Goal: Information Seeking & Learning: Check status

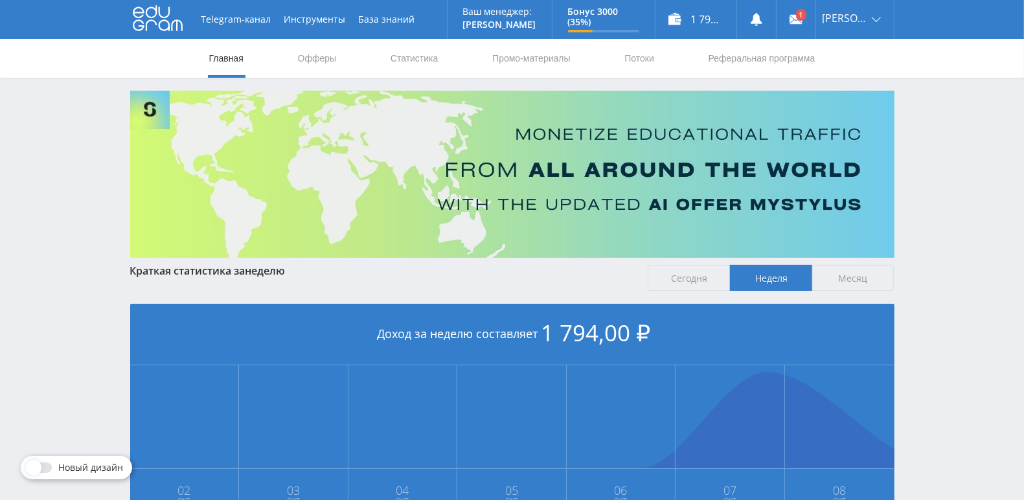
click at [109, 160] on div "Telegram-канал Инструменты База знаний Ваш менеджер: Alex Alex Online @edugram_…" at bounding box center [512, 384] width 1024 height 769
click at [413, 54] on link "Статистика" at bounding box center [414, 58] width 51 height 39
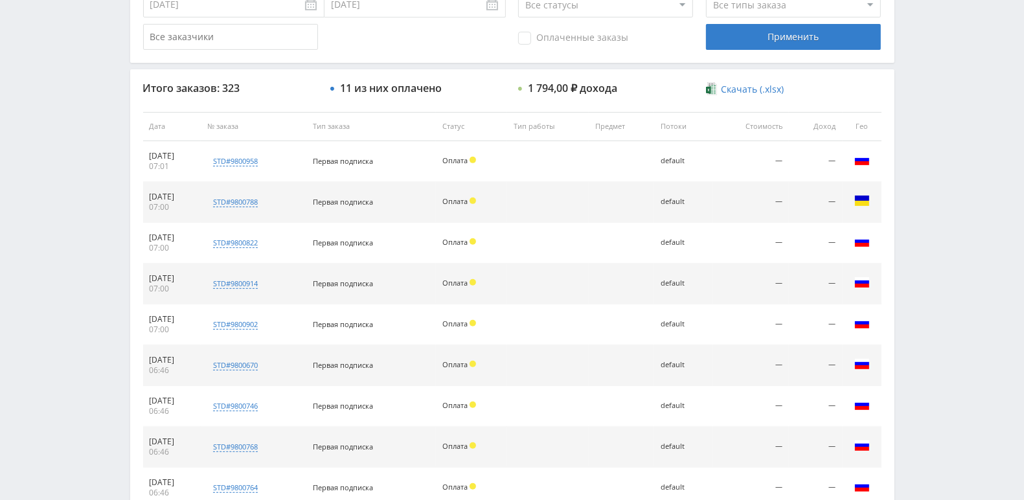
scroll to position [500, 0]
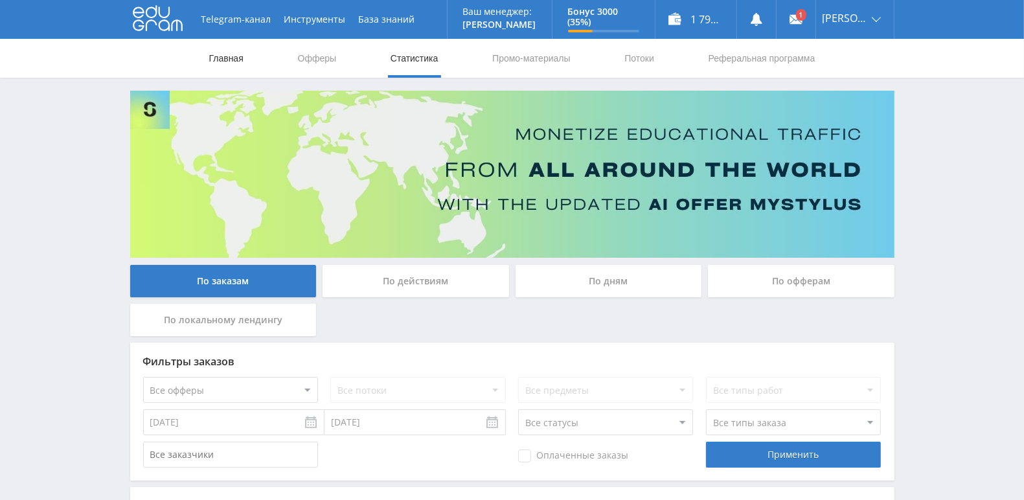
click at [237, 64] on link "Главная" at bounding box center [226, 58] width 37 height 39
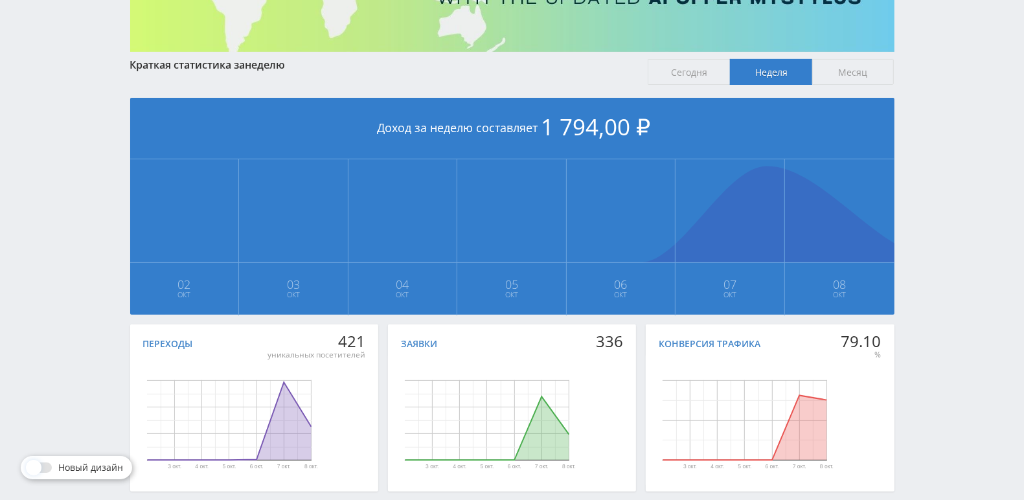
scroll to position [269, 0]
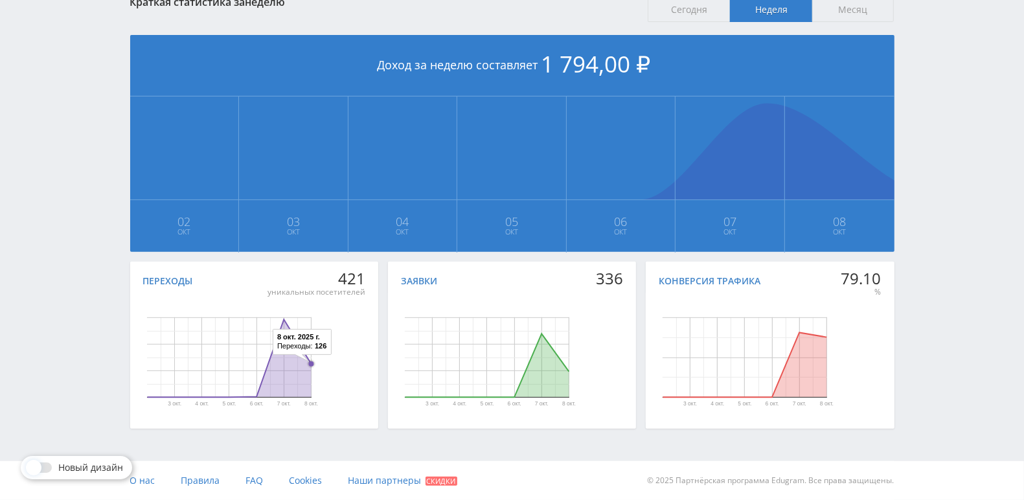
click at [307, 369] on icon "Диаграмма." at bounding box center [229, 359] width 164 height 78
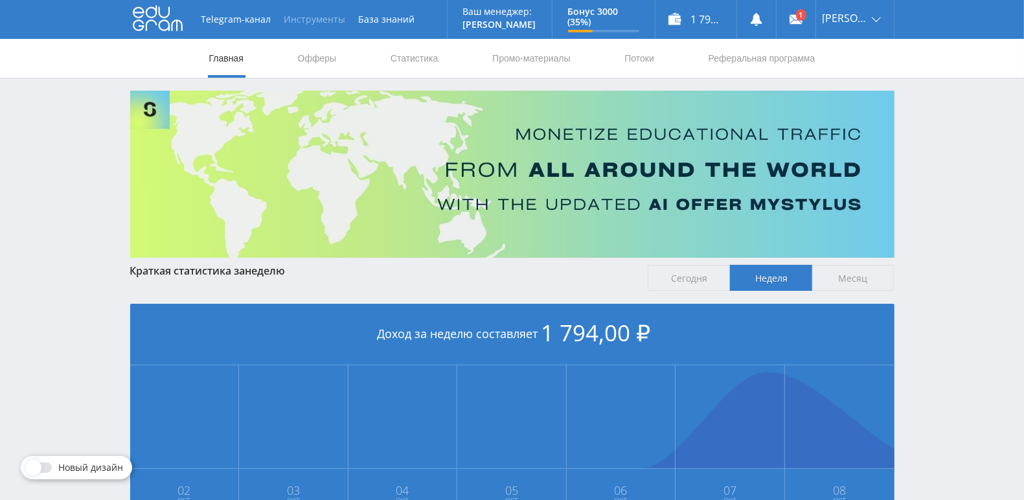
click at [327, 21] on button "Инструменты" at bounding box center [315, 19] width 74 height 39
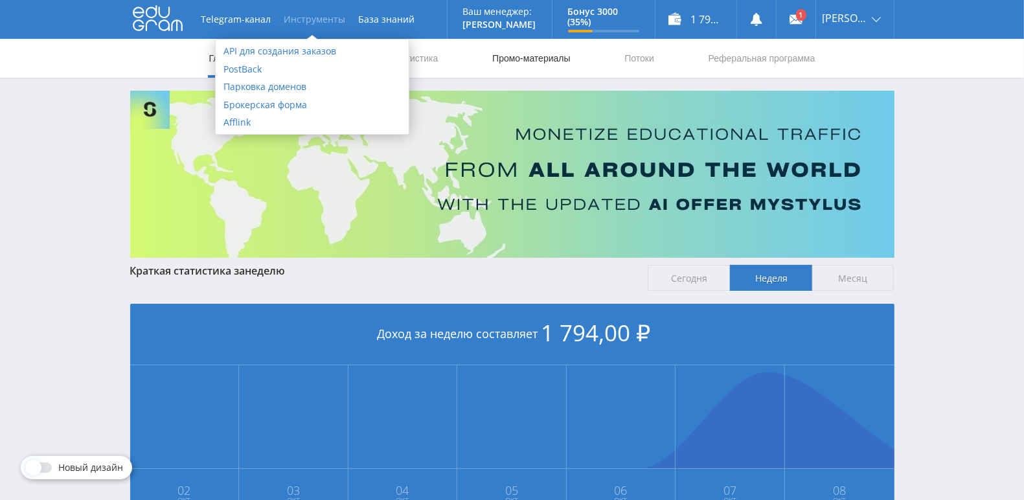
click at [503, 63] on link "Промо-материалы" at bounding box center [531, 58] width 80 height 39
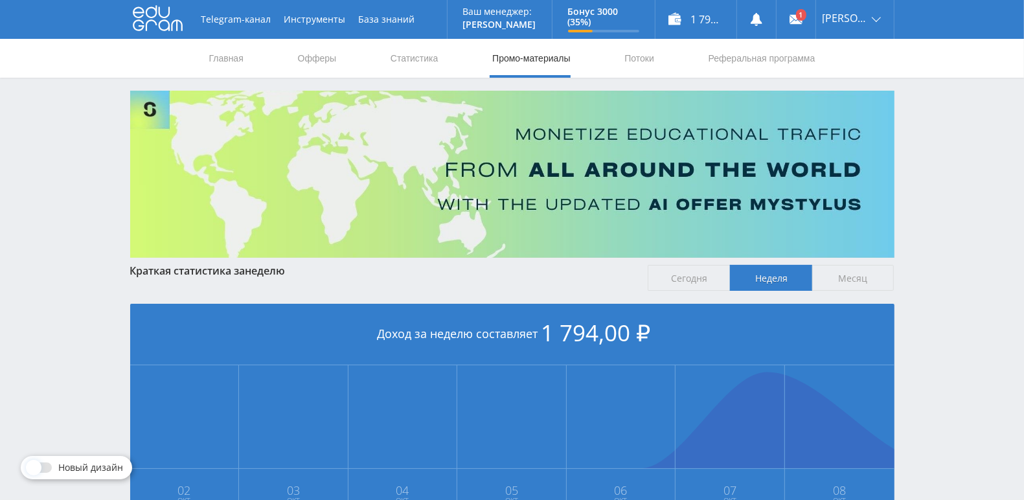
select select "376"
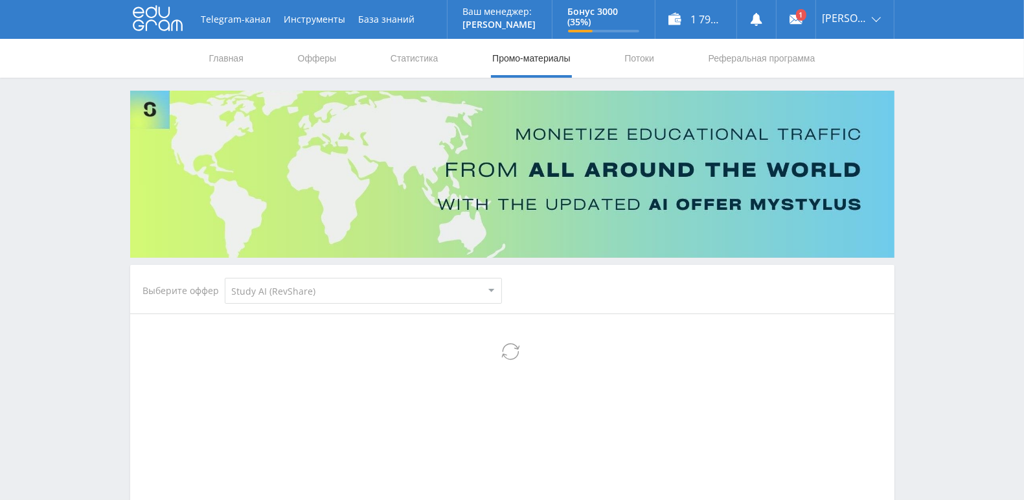
select select "376"
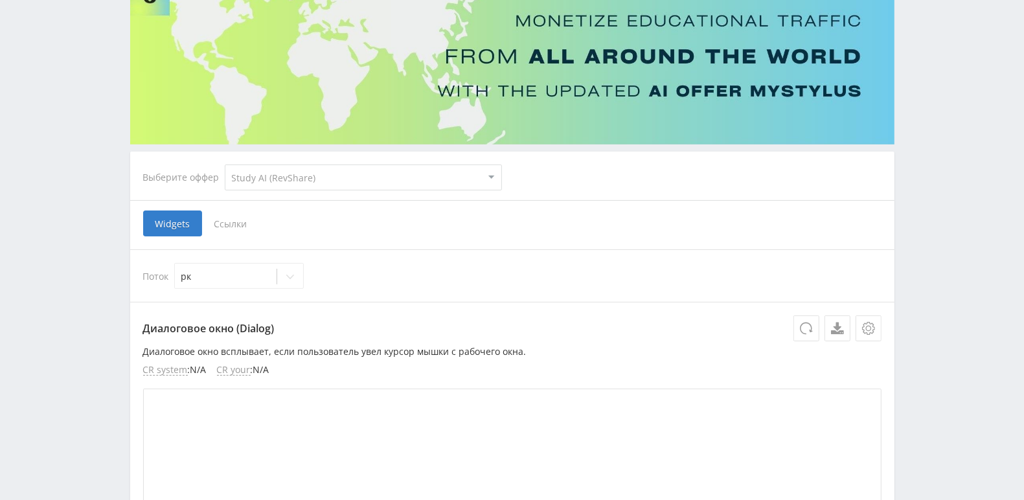
scroll to position [194, 0]
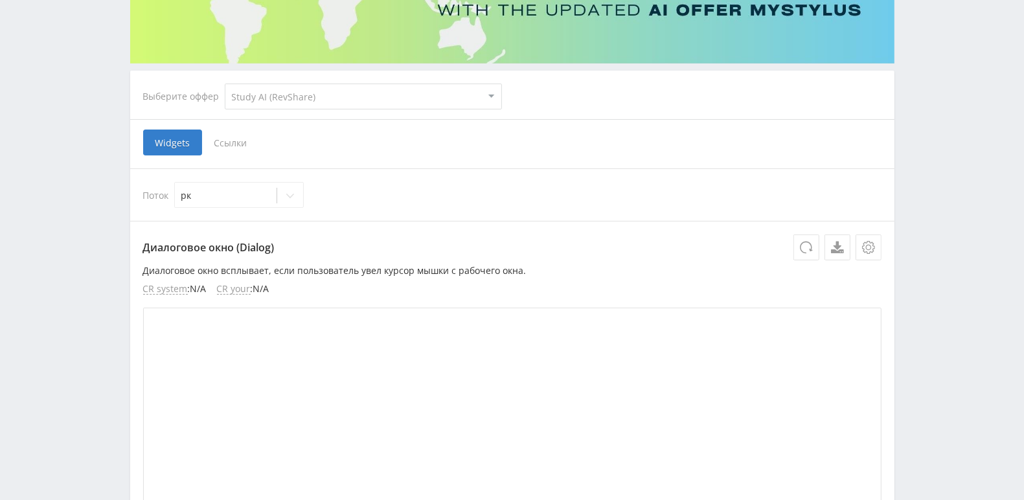
click at [233, 146] on span "Ссылки" at bounding box center [231, 143] width 58 height 26
click at [0, 0] on input "Ссылки" at bounding box center [0, 0] width 0 height 0
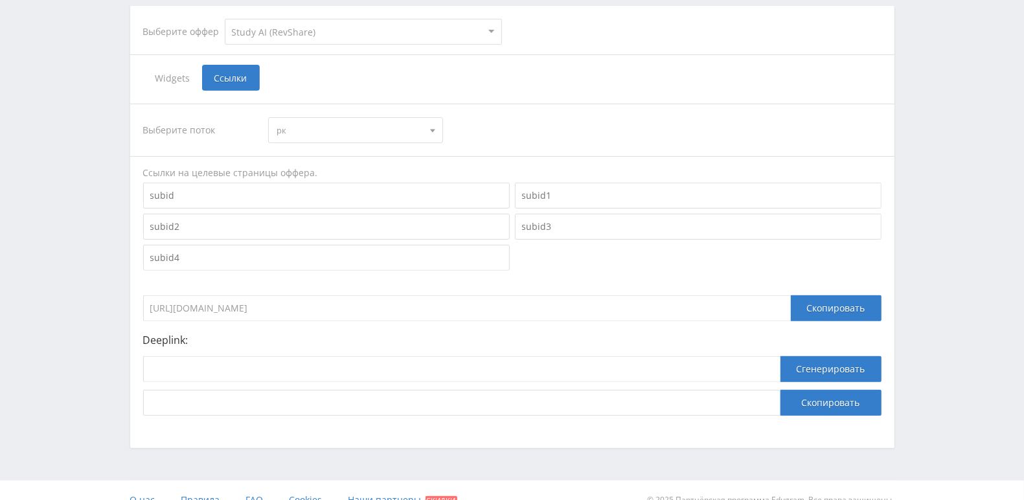
scroll to position [277, 0]
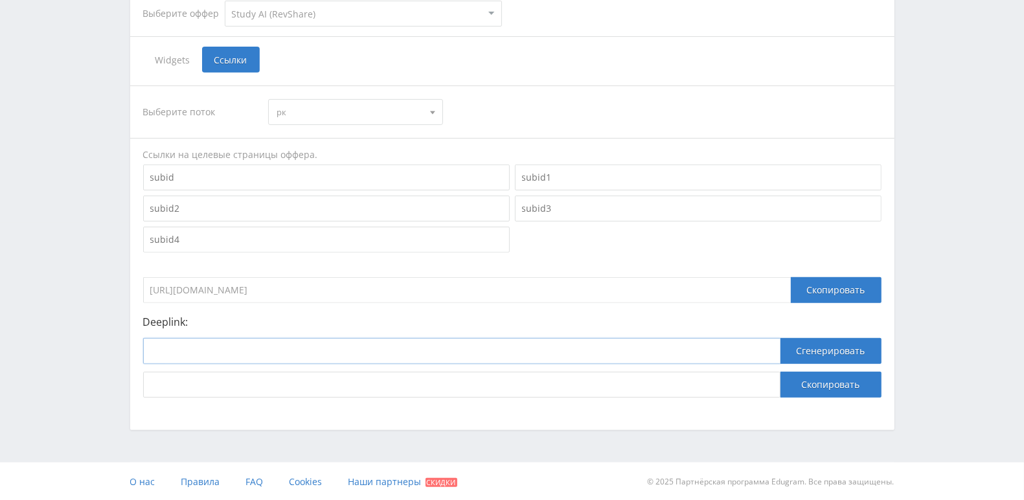
click at [218, 349] on input at bounding box center [461, 351] width 637 height 26
paste input "https://study24.ai/chat/animating_photo"
type input "https://study24.ai/chat/animating_photo"
click at [830, 345] on button "Сгенерировать" at bounding box center [831, 351] width 101 height 26
drag, startPoint x: 621, startPoint y: 380, endPoint x: 146, endPoint y: 378, distance: 474.8
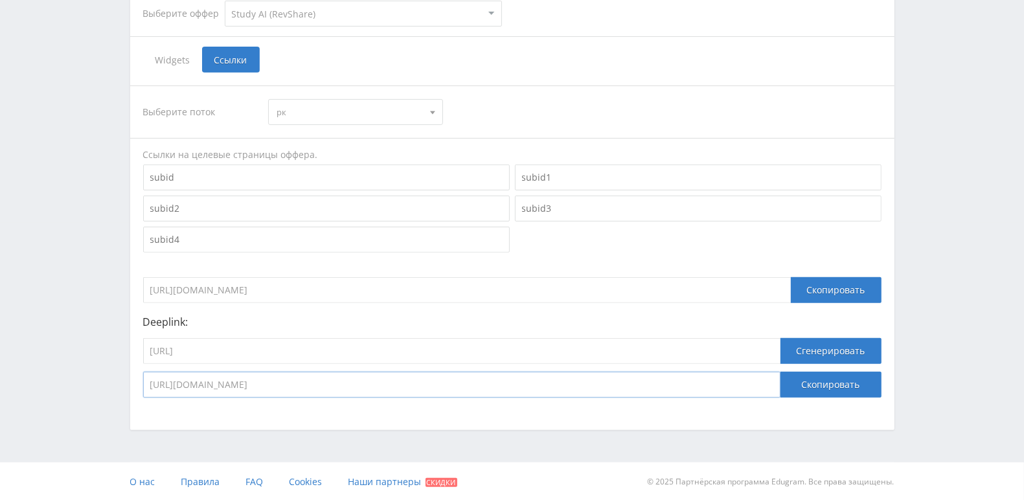
click at [146, 378] on input "https://eduforms.org/?rid=5235d6e2c9d48b45&ulp=https%3A%2F%2Fstudy24.ai%2Fchat%…" at bounding box center [461, 385] width 637 height 26
drag, startPoint x: 371, startPoint y: 349, endPoint x: 82, endPoint y: 337, distance: 288.5
click at [82, 337] on div "Telegram-канал Инструменты База знаний Ваш менеджер: Alex Alex Online @edugram_…" at bounding box center [512, 112] width 1024 height 779
paste input "google_image"
type input "https://study24.ai/chat/google_image"
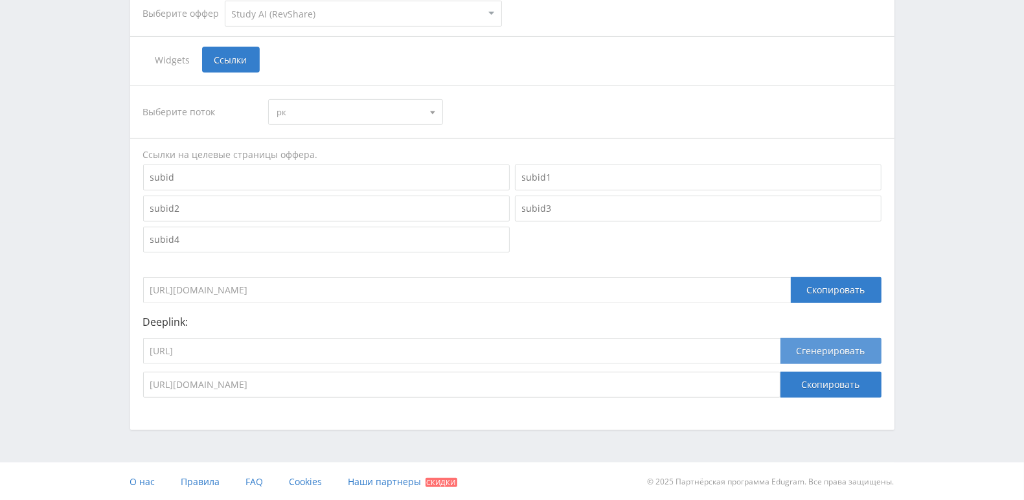
click at [850, 349] on button "Сгенерировать" at bounding box center [831, 351] width 101 height 26
drag, startPoint x: 653, startPoint y: 383, endPoint x: 0, endPoint y: 367, distance: 653.1
click at [0, 367] on div "Telegram-канал Инструменты База знаний Ваш менеджер: Alex Alex Online @edugram_…" at bounding box center [512, 112] width 1024 height 779
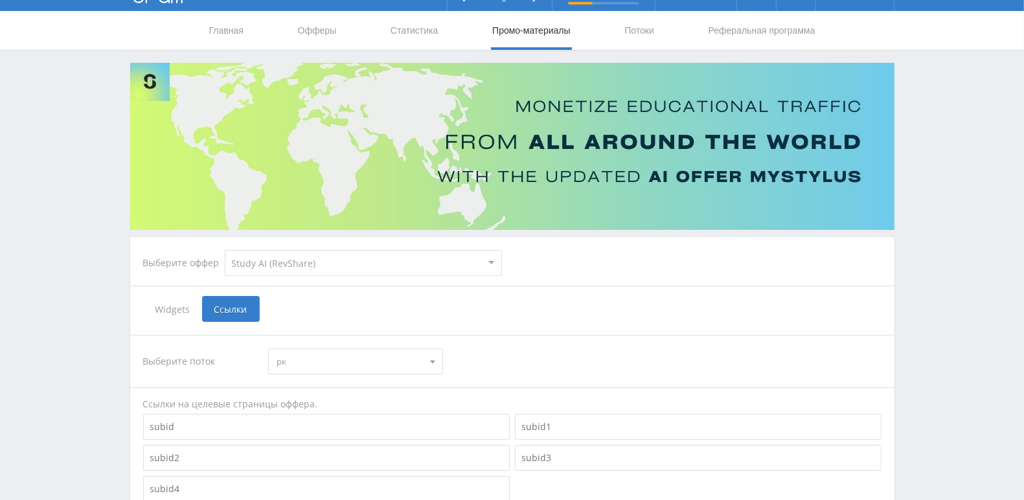
scroll to position [0, 0]
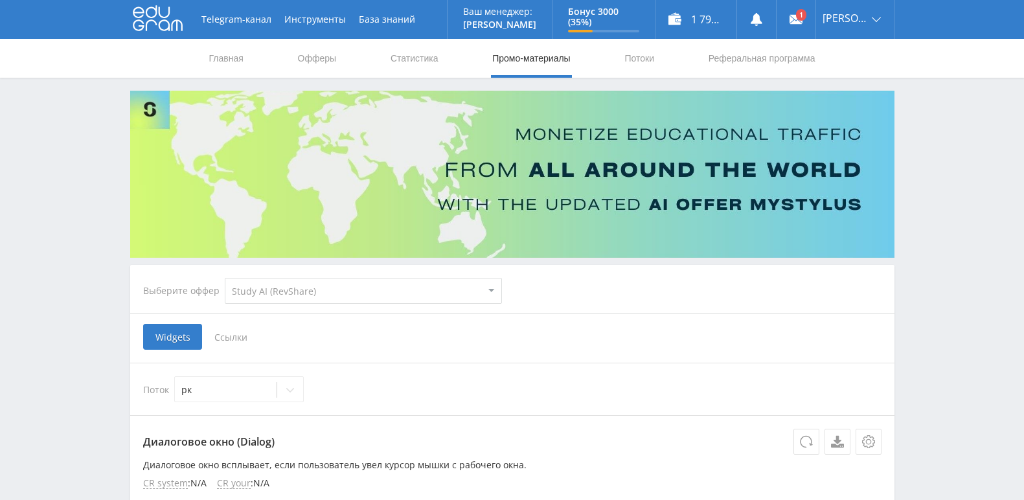
select select "376"
click at [220, 69] on link "Главная" at bounding box center [226, 58] width 37 height 39
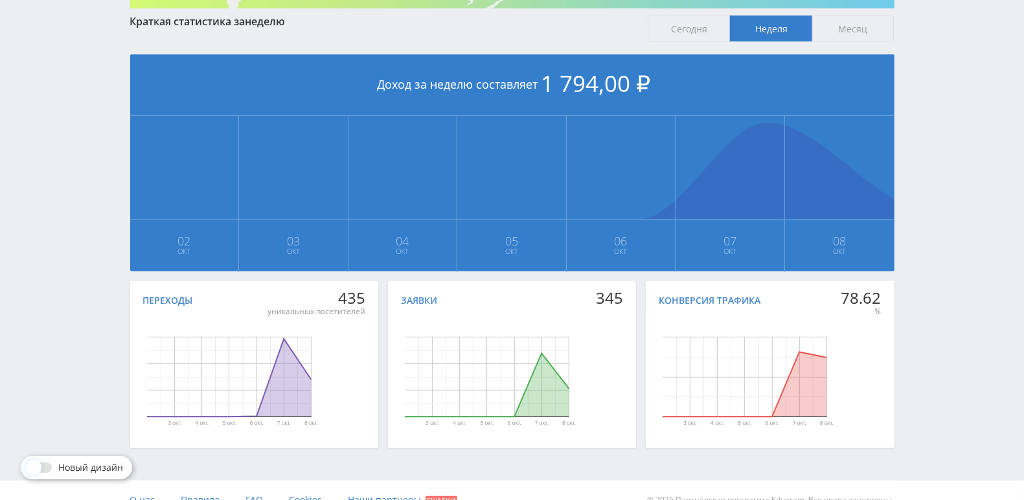
scroll to position [269, 0]
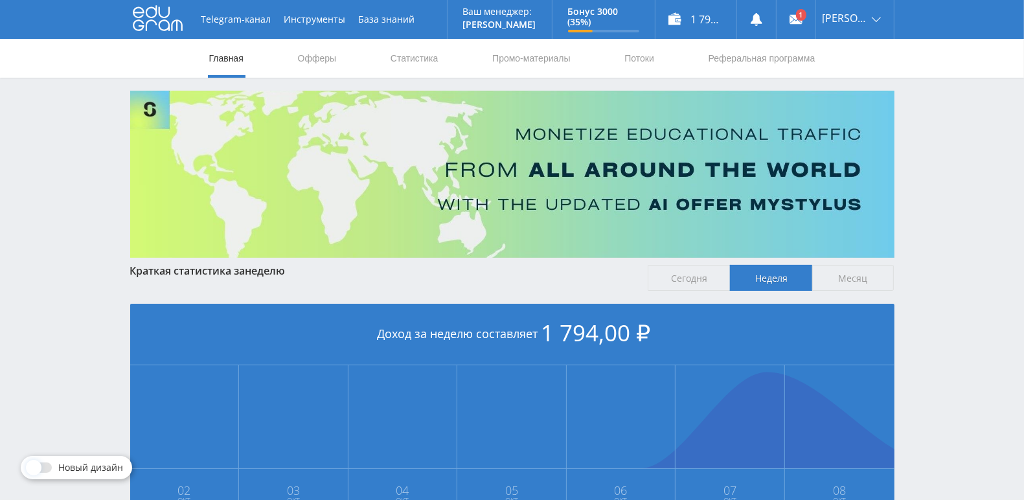
scroll to position [269, 0]
click at [427, 58] on link "Статистика" at bounding box center [414, 58] width 51 height 39
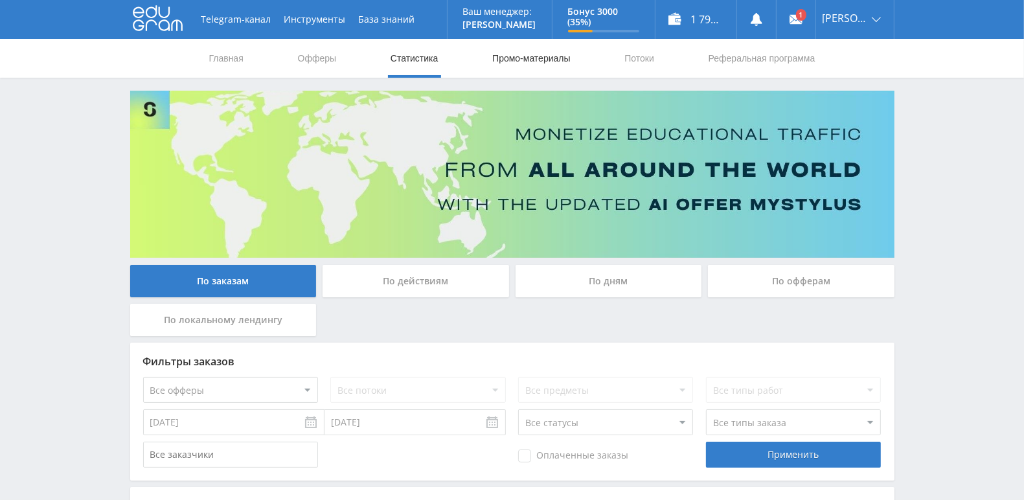
click at [498, 58] on link "Промо-материалы" at bounding box center [531, 58] width 80 height 39
select select "376"
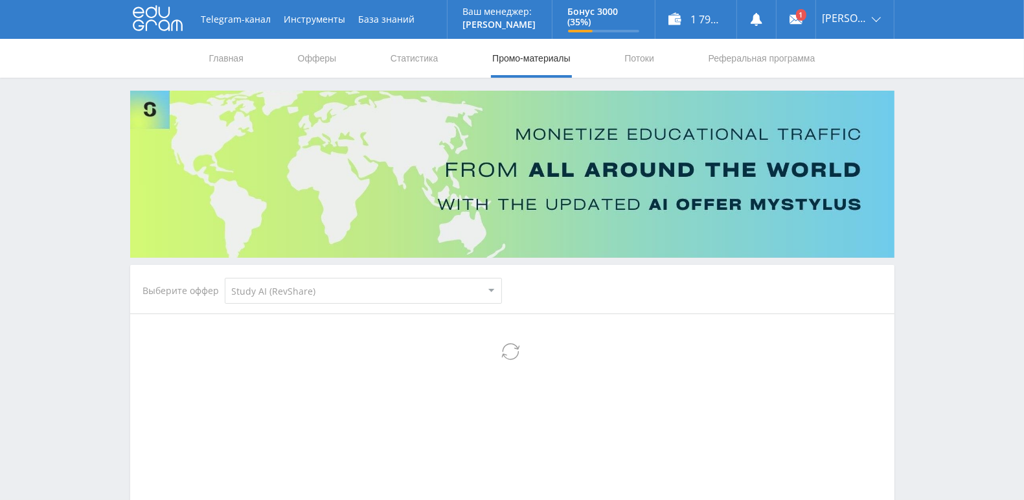
select select "376"
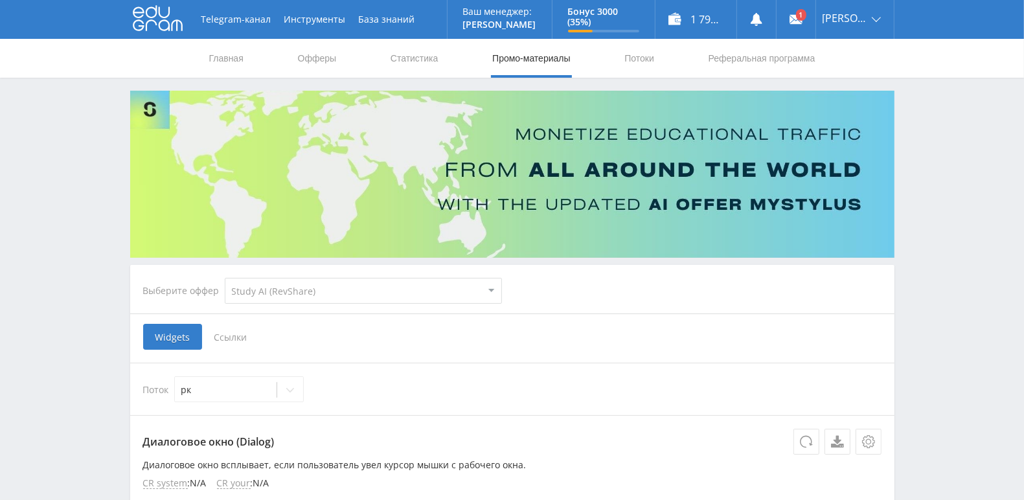
click at [228, 336] on span "Ссылки" at bounding box center [231, 337] width 58 height 26
click at [0, 0] on input "Ссылки" at bounding box center [0, 0] width 0 height 0
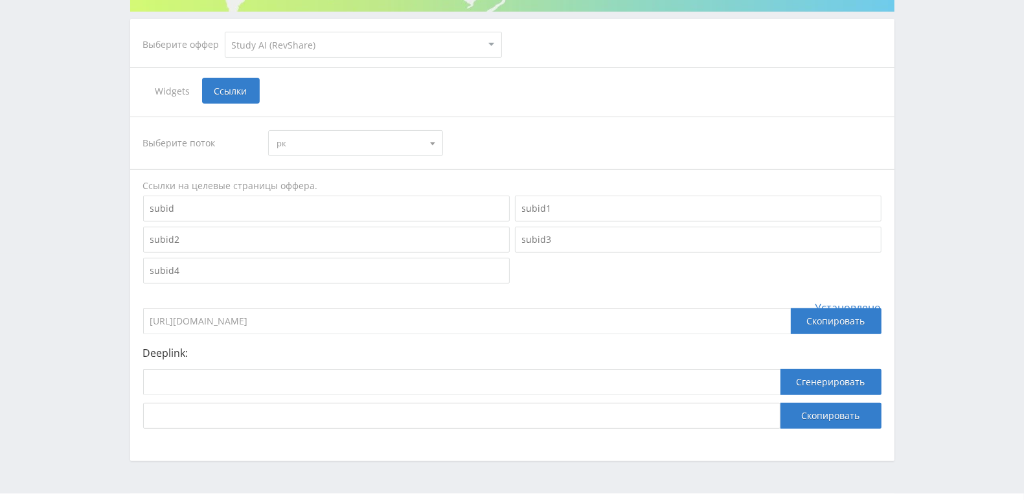
scroll to position [277, 0]
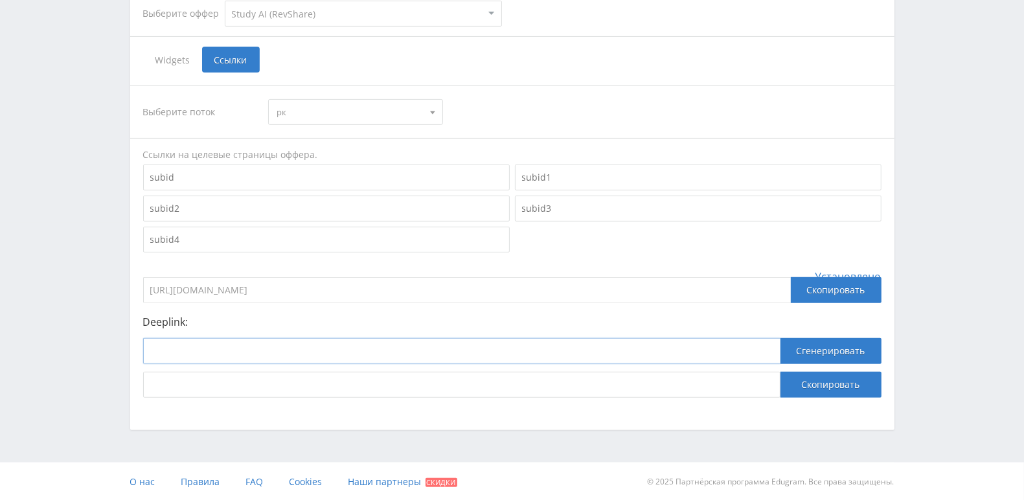
click at [225, 349] on input at bounding box center [461, 351] width 637 height 26
paste input "https://study24.ai/chat/videogen"
type input "https://study24.ai/chat/videogen"
click at [828, 347] on button "Сгенерировать" at bounding box center [831, 351] width 101 height 26
drag, startPoint x: 617, startPoint y: 383, endPoint x: 139, endPoint y: 371, distance: 478.9
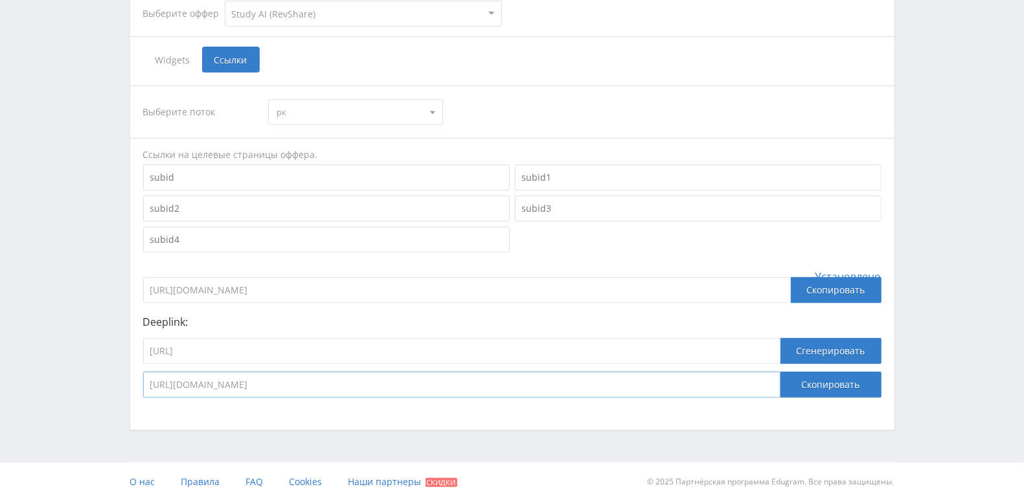
click at [139, 371] on div "Выберите поток рк рк default Ссылки на целевые страницы оффера. Установлено htt…" at bounding box center [512, 242] width 764 height 338
click at [308, 347] on input "https://study24.ai/chat/videogen" at bounding box center [461, 351] width 637 height 26
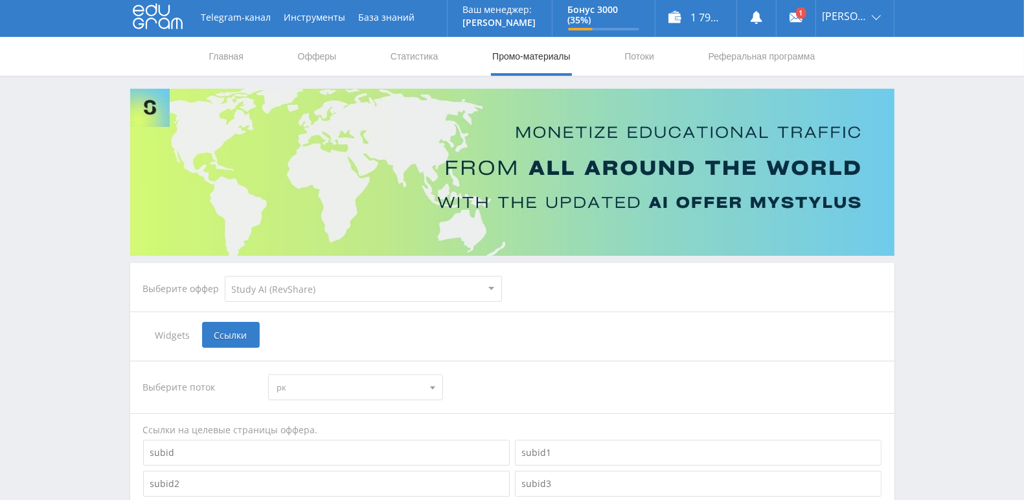
scroll to position [0, 0]
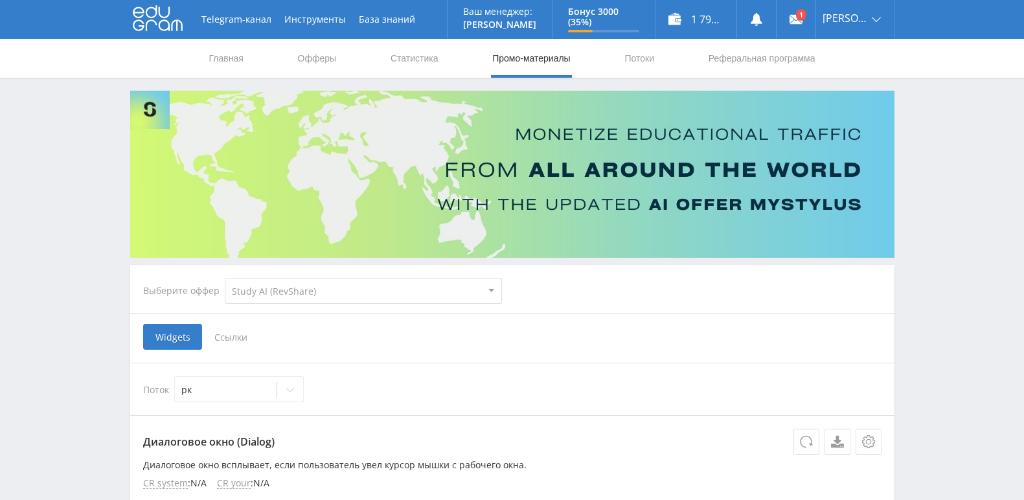
select select "376"
click at [816, 19] on link at bounding box center [796, 19] width 39 height 39
select select "376"
click at [236, 56] on link "Главная" at bounding box center [226, 58] width 37 height 39
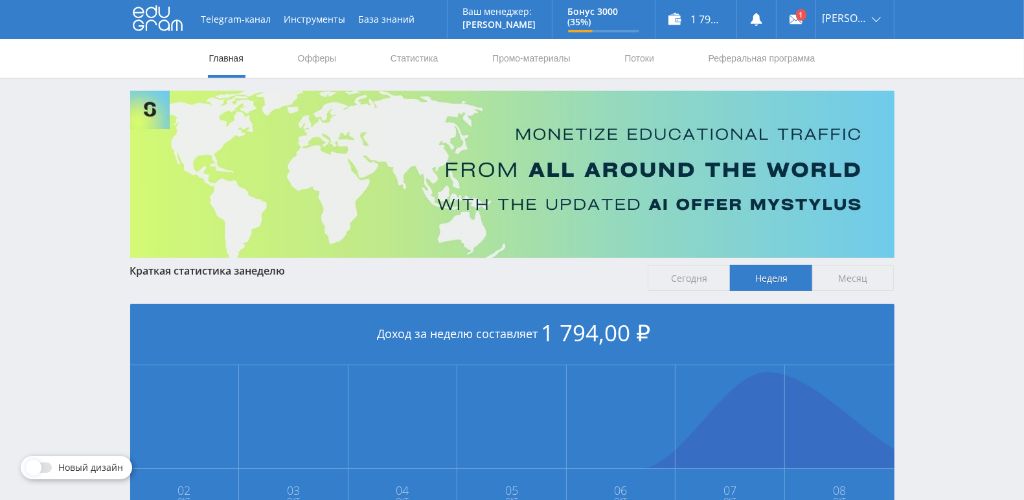
click at [91, 237] on div "Telegram-канал Инструменты База знаний Ваш менеджер: [PERSON_NAME] Online @edug…" at bounding box center [512, 384] width 1024 height 769
click at [444, 58] on nav "Главная Офферы Статистика Промо-материалы Потоки Реферальная программа" at bounding box center [512, 58] width 609 height 39
click at [426, 60] on link "Статистика" at bounding box center [414, 58] width 51 height 39
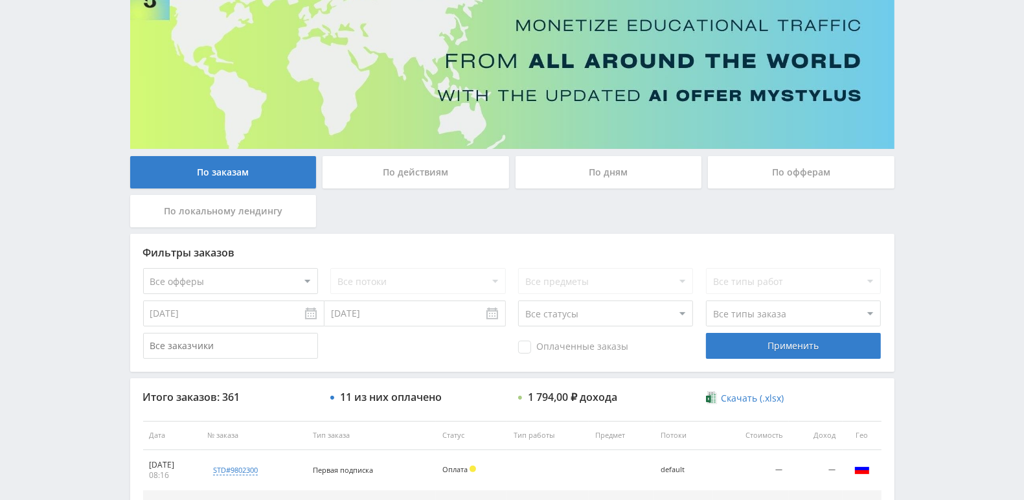
scroll to position [194, 0]
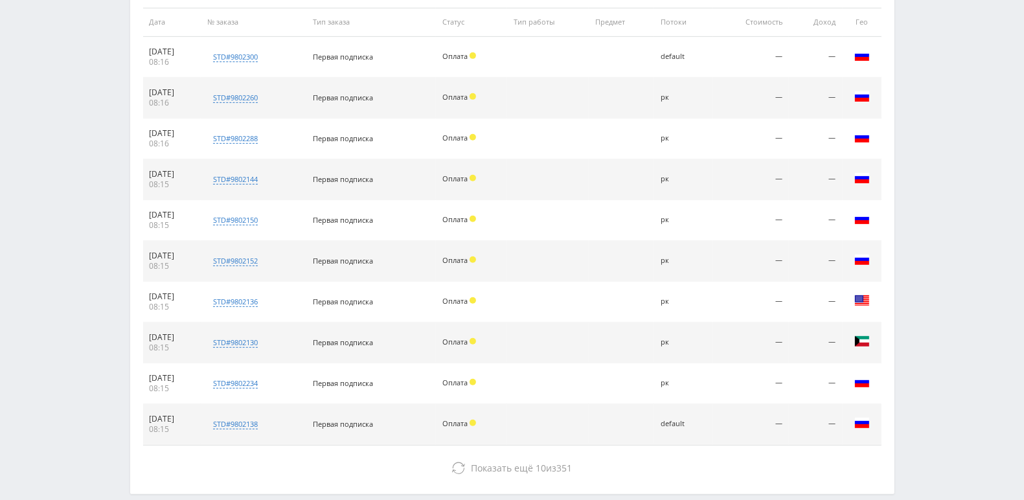
scroll to position [584, 0]
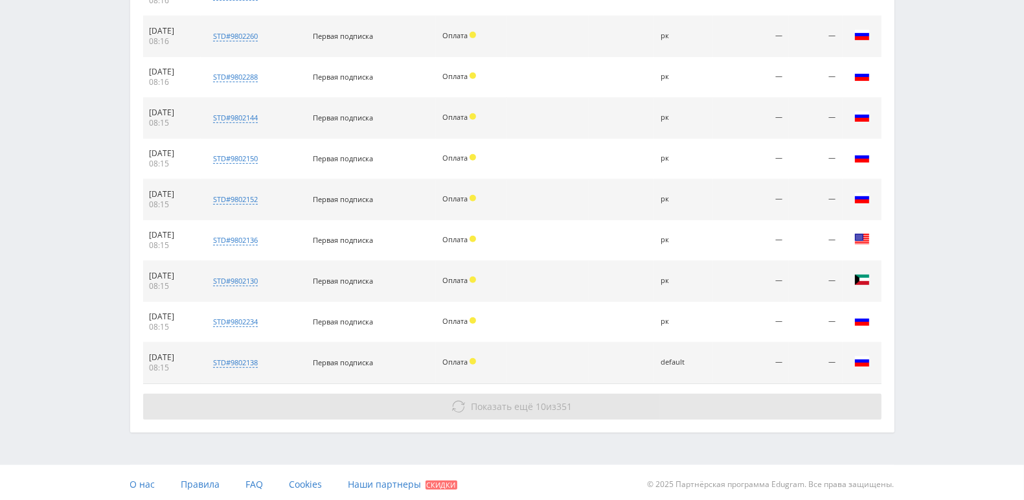
click at [448, 404] on button "Показать ещё 10 из 351" at bounding box center [512, 407] width 738 height 26
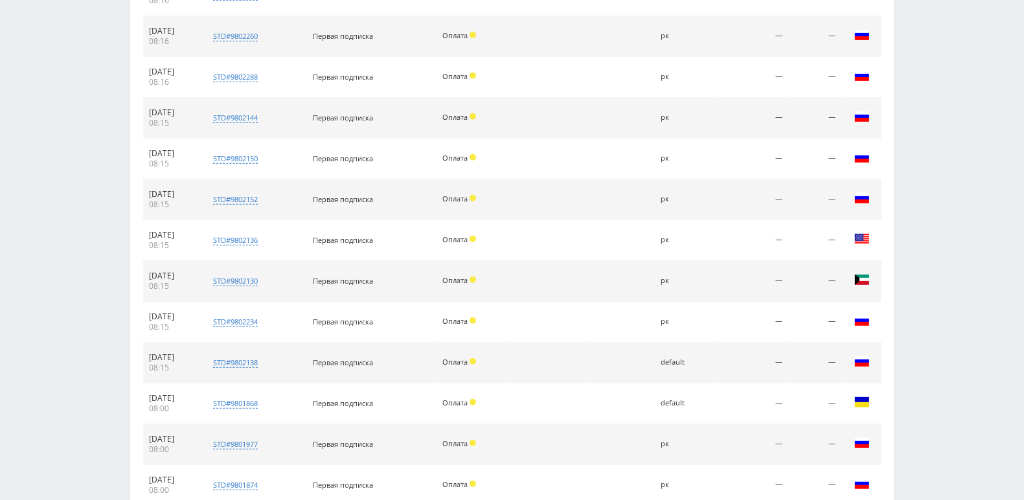
scroll to position [989, 0]
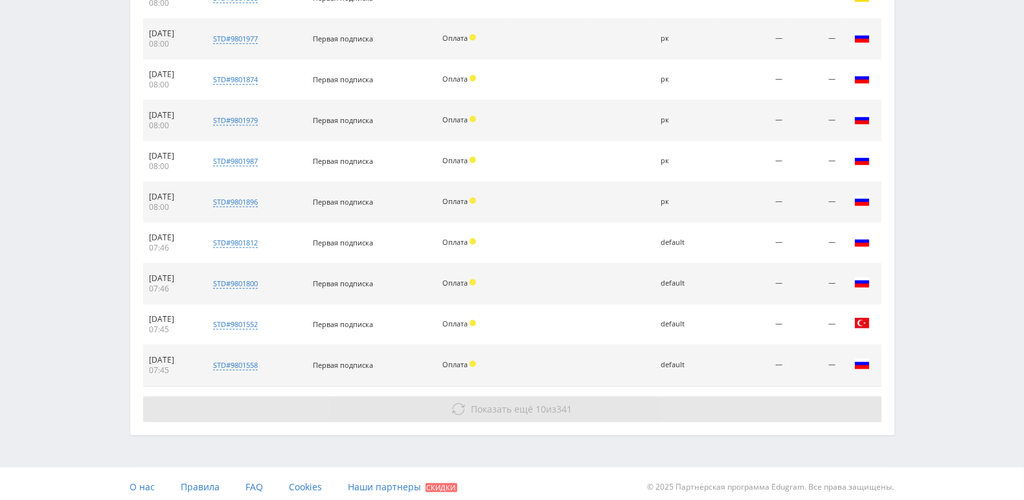
click at [457, 403] on icon at bounding box center [458, 409] width 13 height 13
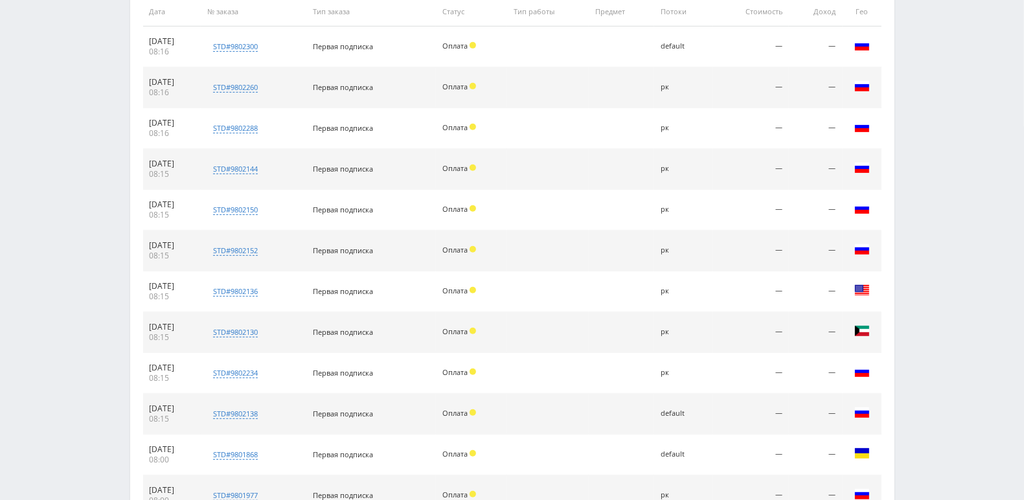
scroll to position [0, 0]
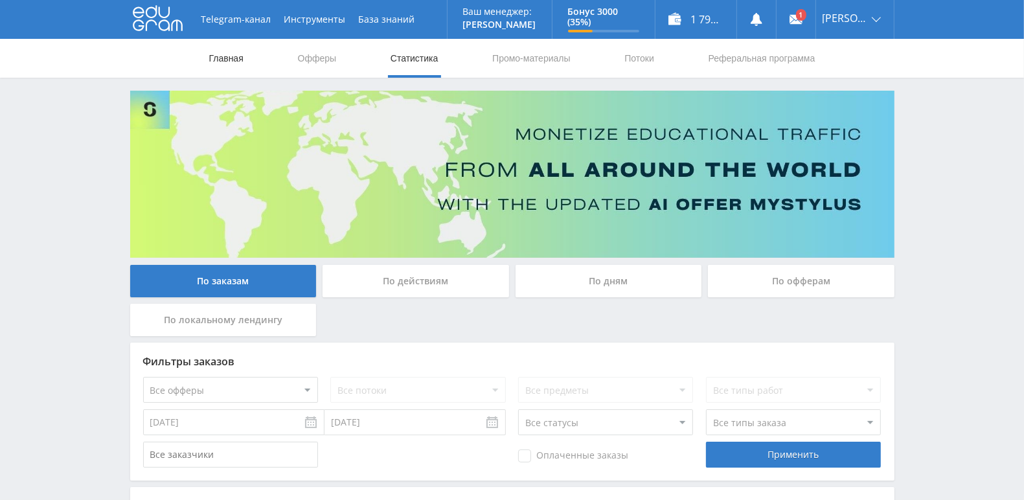
click at [220, 63] on link "Главная" at bounding box center [226, 58] width 37 height 39
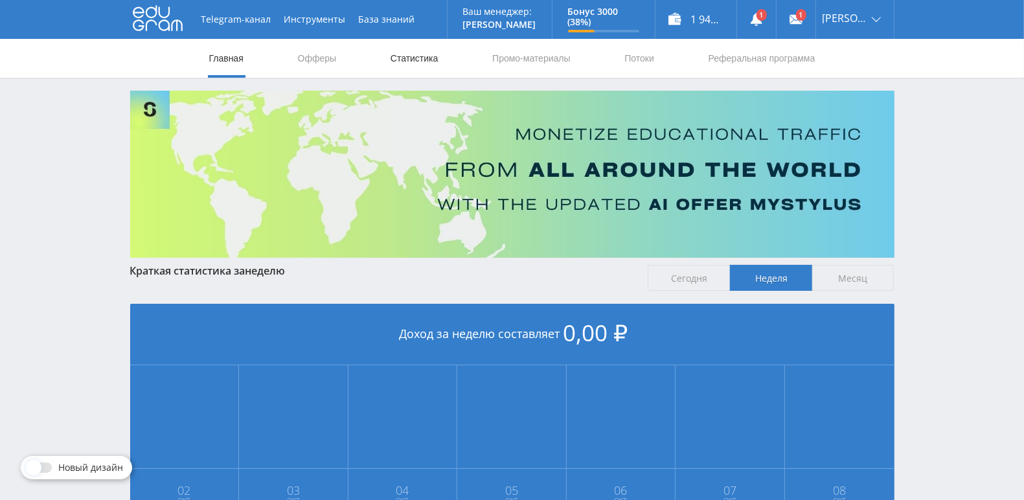
click at [416, 60] on link "Статистика" at bounding box center [414, 58] width 51 height 39
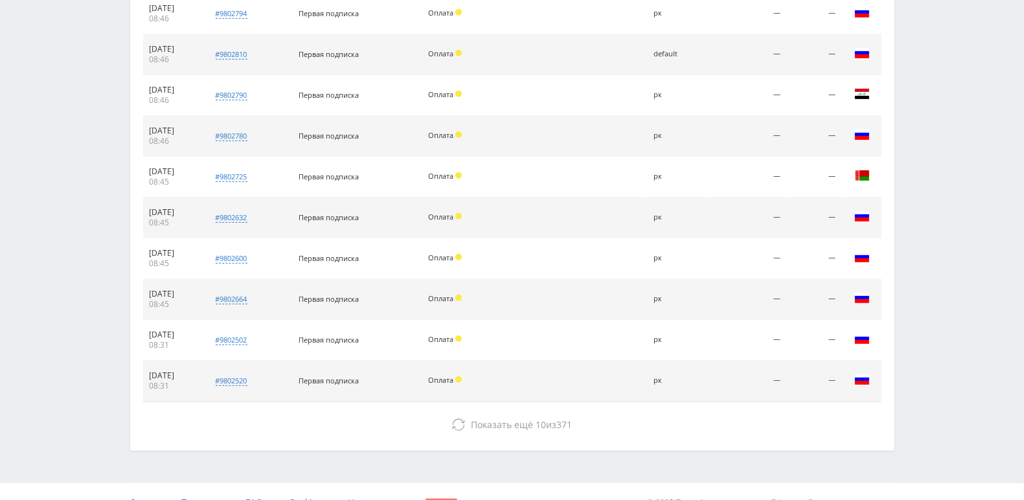
scroll to position [584, 0]
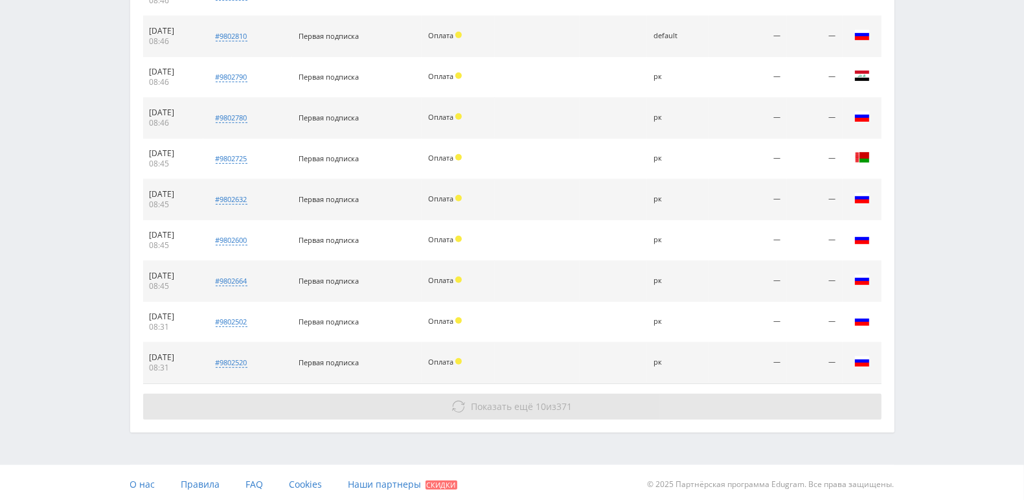
click at [453, 404] on icon at bounding box center [458, 406] width 13 height 13
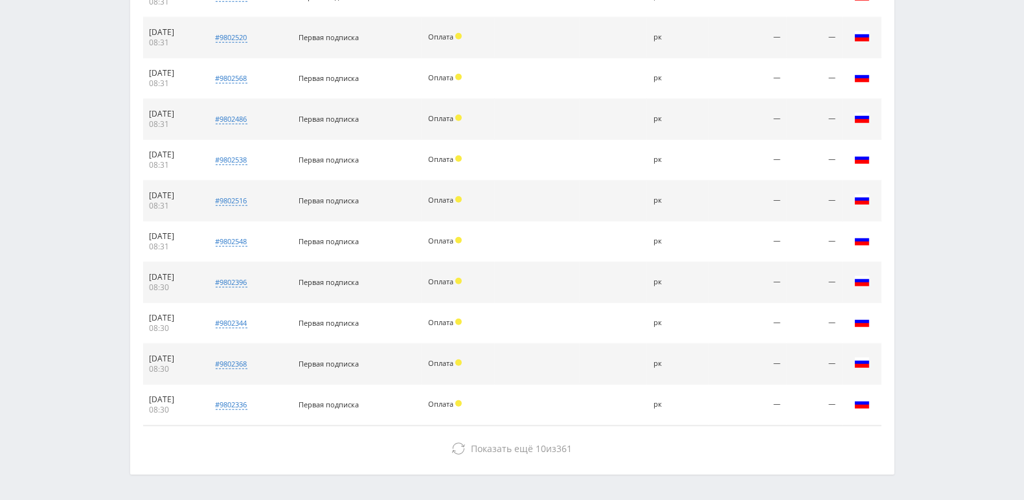
scroll to position [949, 0]
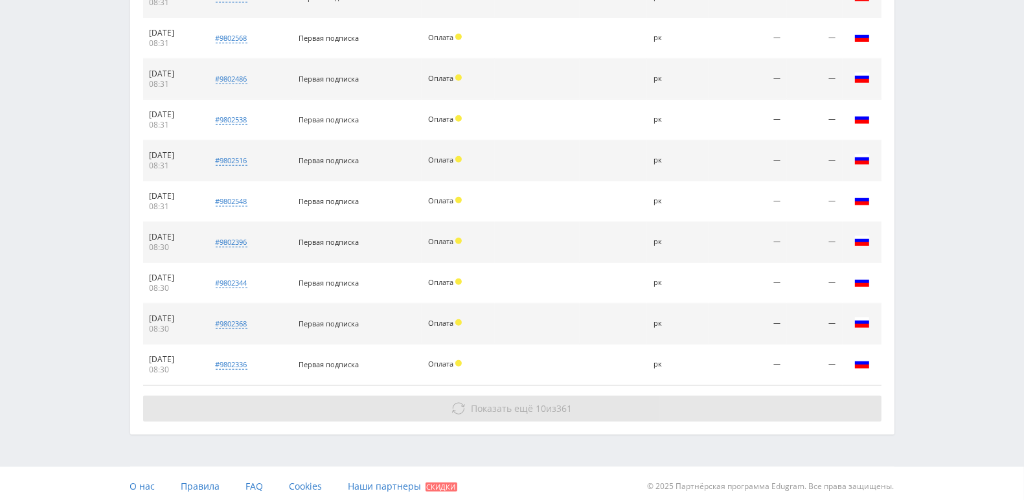
click at [464, 407] on button "Показать ещё 10 из 361" at bounding box center [512, 409] width 738 height 26
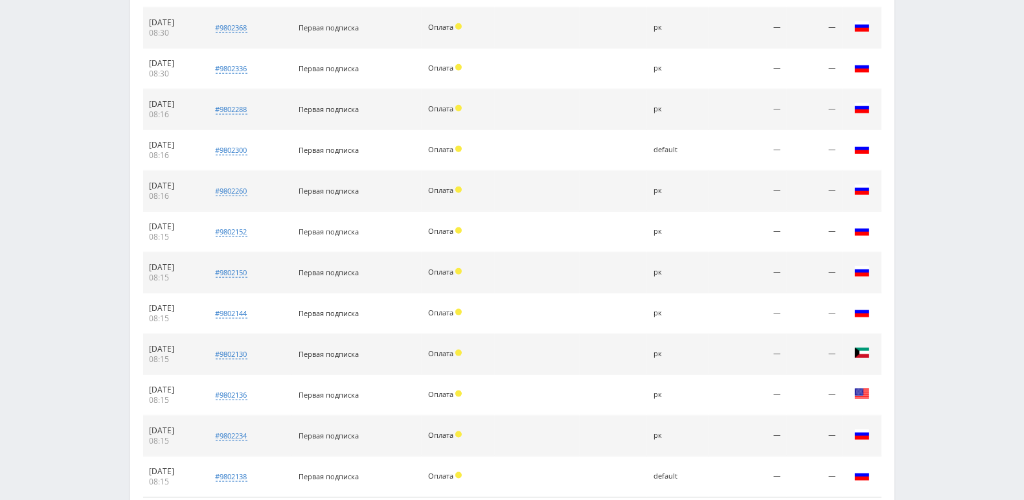
scroll to position [1354, 0]
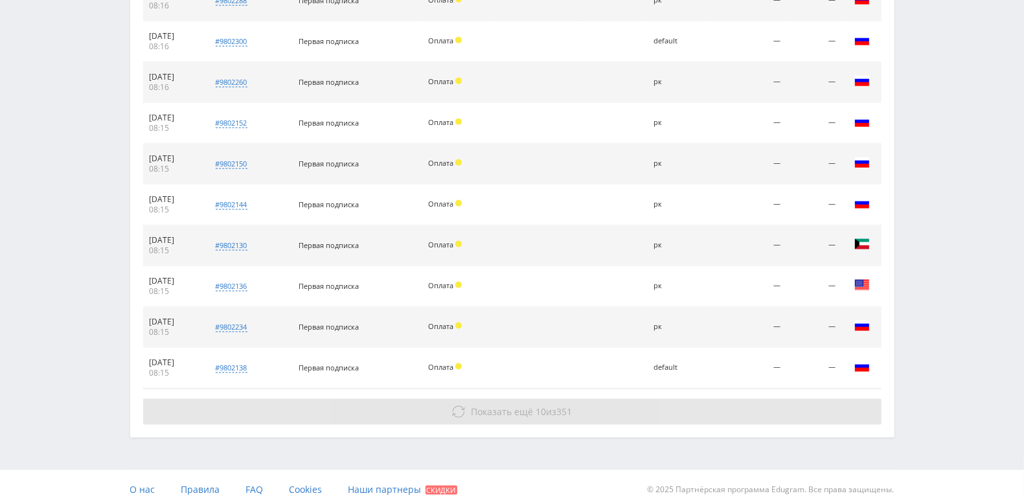
click at [454, 408] on icon at bounding box center [458, 412] width 13 height 13
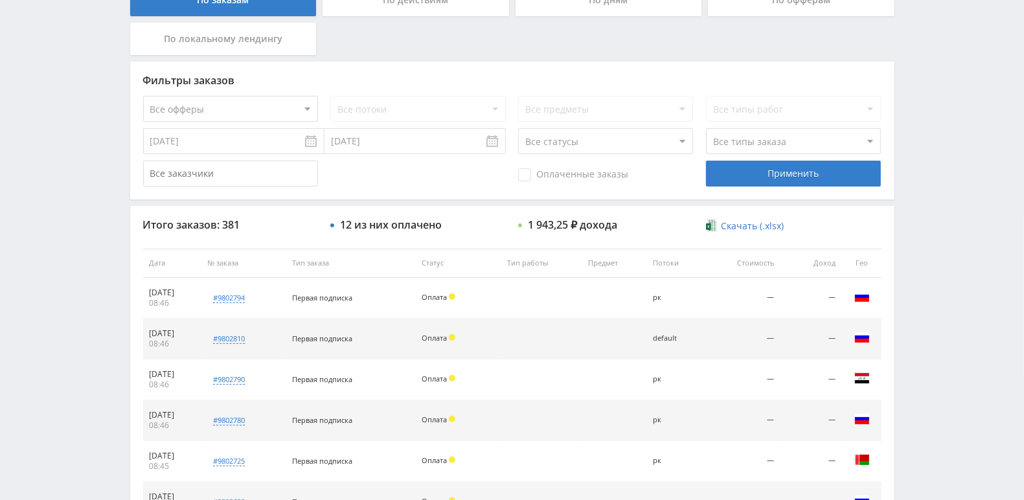
scroll to position [0, 0]
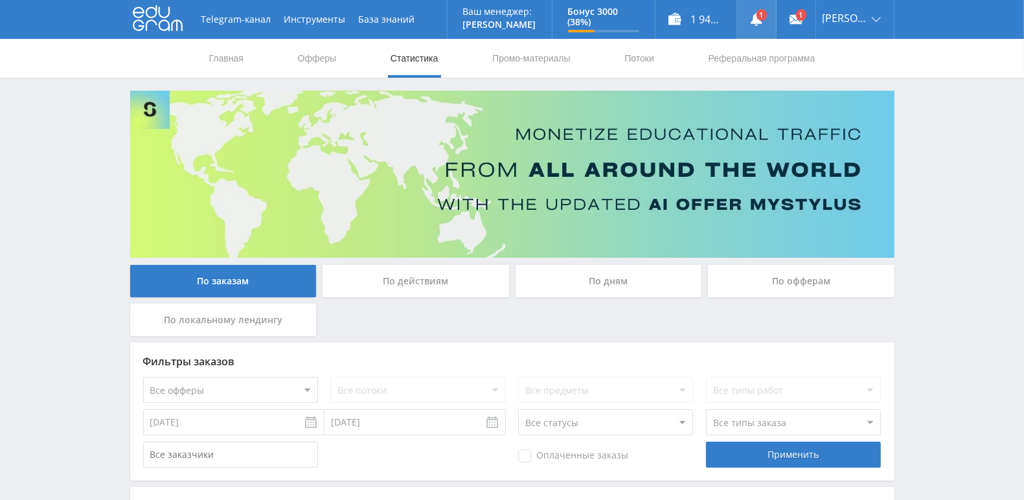
click at [771, 28] on link at bounding box center [756, 19] width 39 height 39
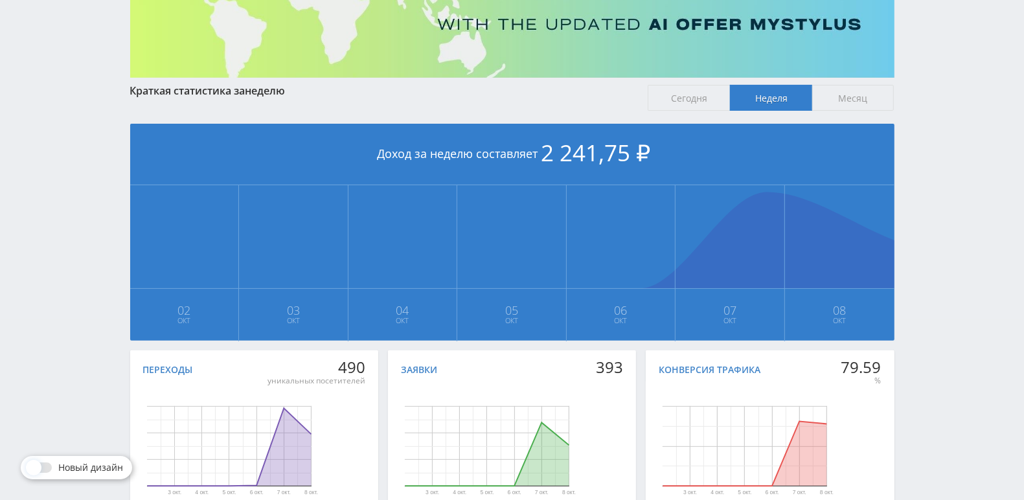
scroll to position [269, 0]
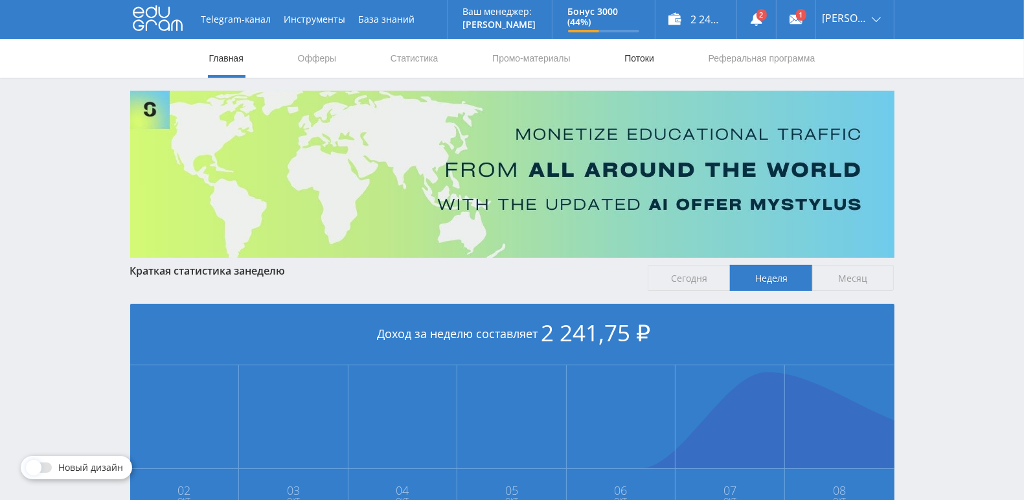
click at [643, 58] on link "Потоки" at bounding box center [639, 58] width 32 height 39
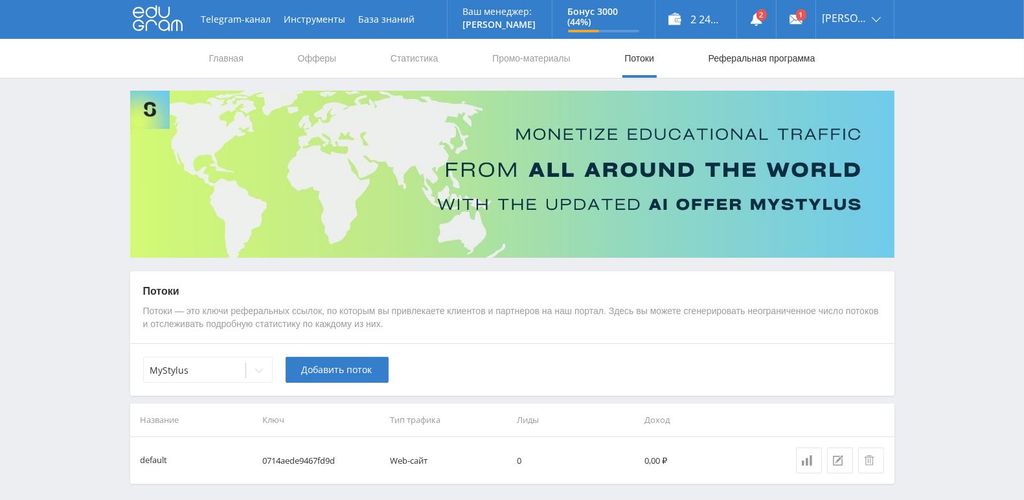
click at [757, 62] on link "Реферальная программа" at bounding box center [761, 58] width 109 height 39
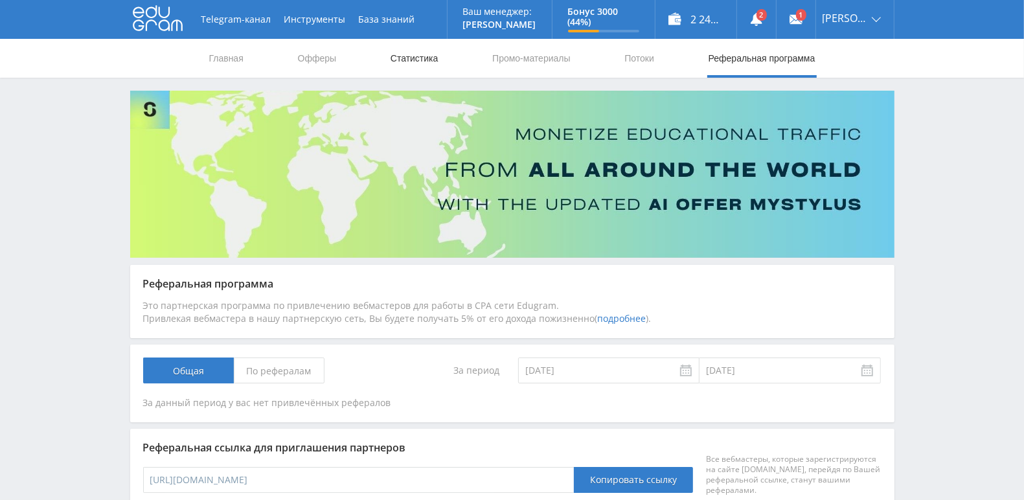
click at [406, 59] on link "Статистика" at bounding box center [414, 58] width 51 height 39
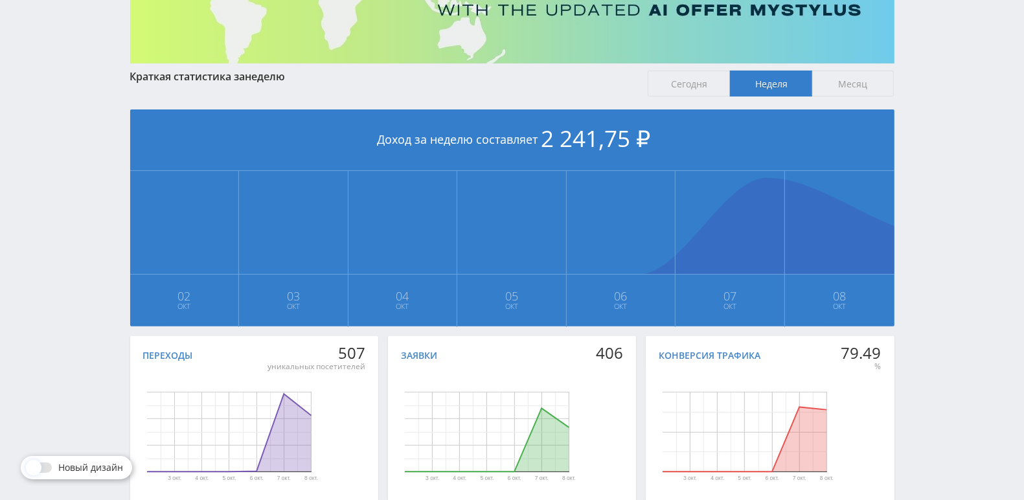
click at [687, 86] on span "Сегодня" at bounding box center [689, 84] width 82 height 26
click at [0, 0] on input "Сегодня" at bounding box center [0, 0] width 0 height 0
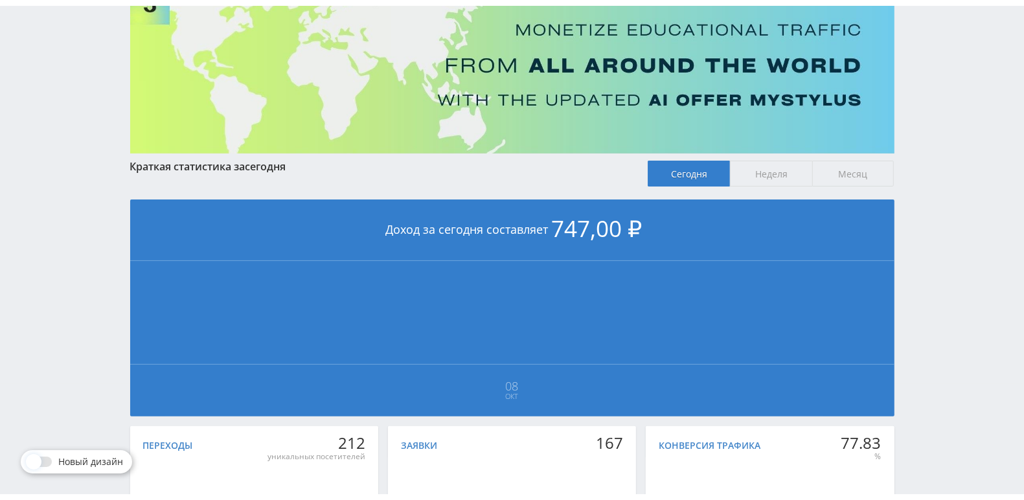
scroll to position [86, 0]
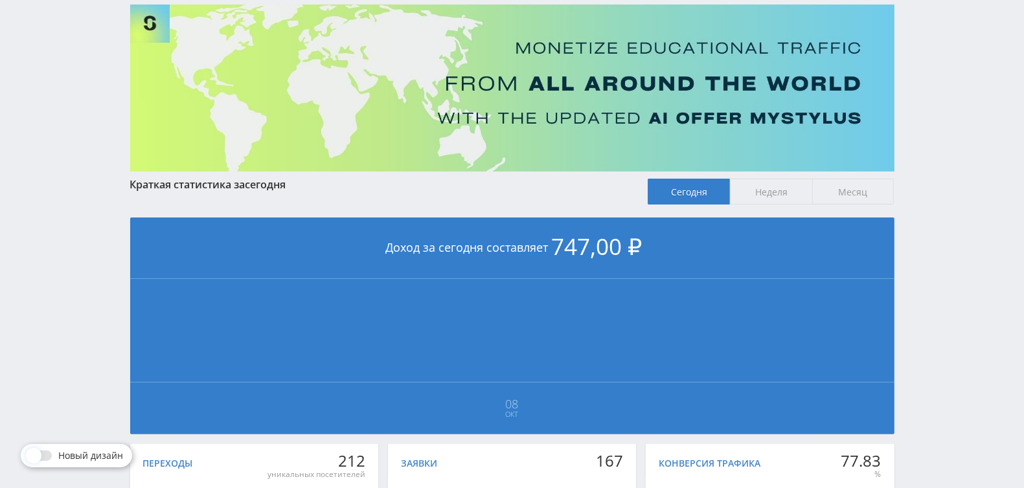
click at [768, 192] on span "Неделя" at bounding box center [771, 192] width 82 height 26
click at [0, 0] on input "Неделя" at bounding box center [0, 0] width 0 height 0
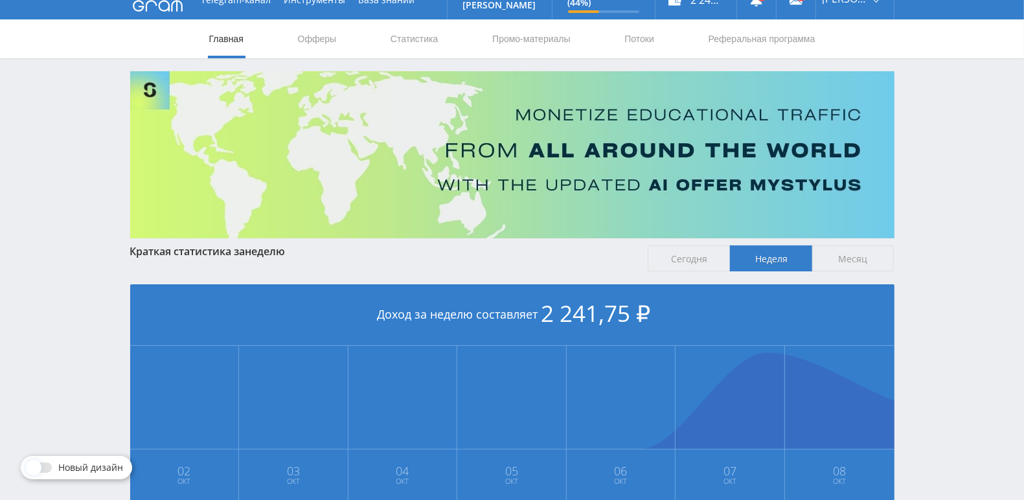
scroll to position [0, 0]
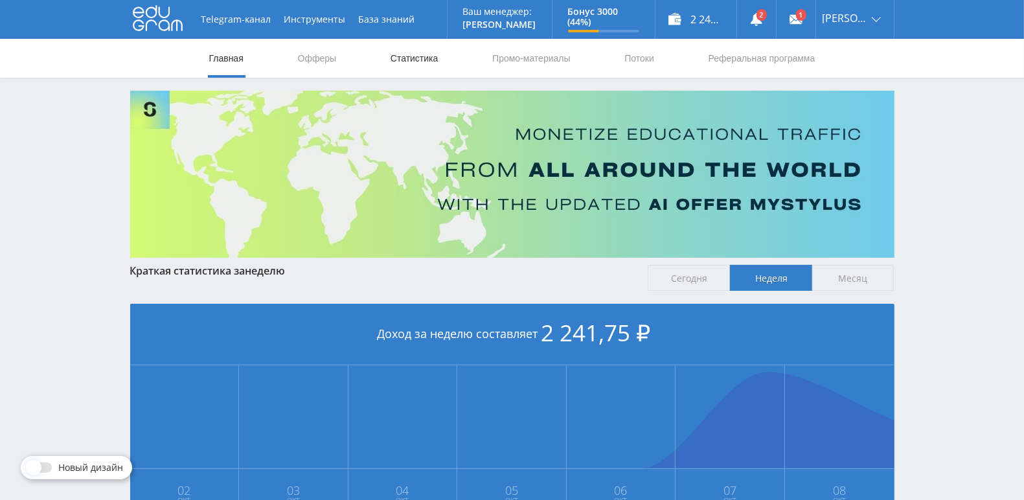
click at [411, 61] on link "Статистика" at bounding box center [414, 58] width 51 height 39
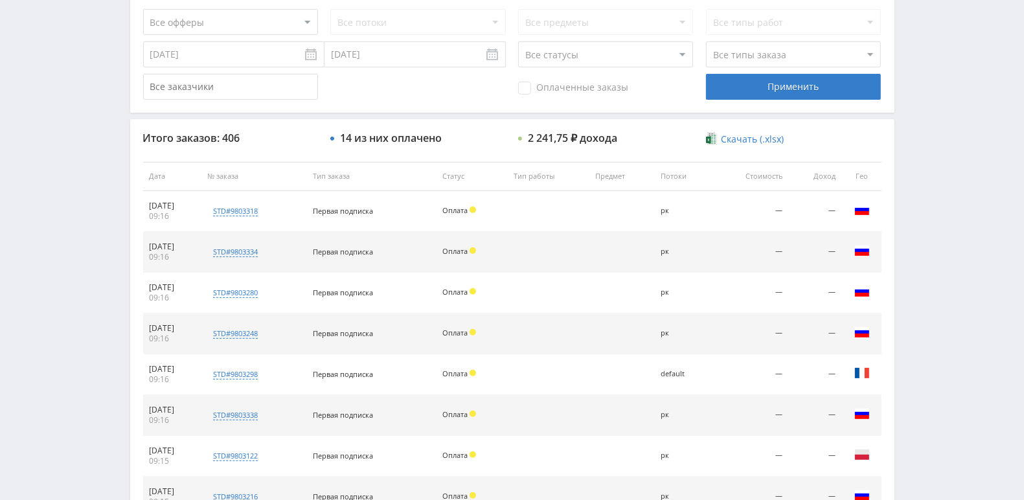
scroll to position [174, 0]
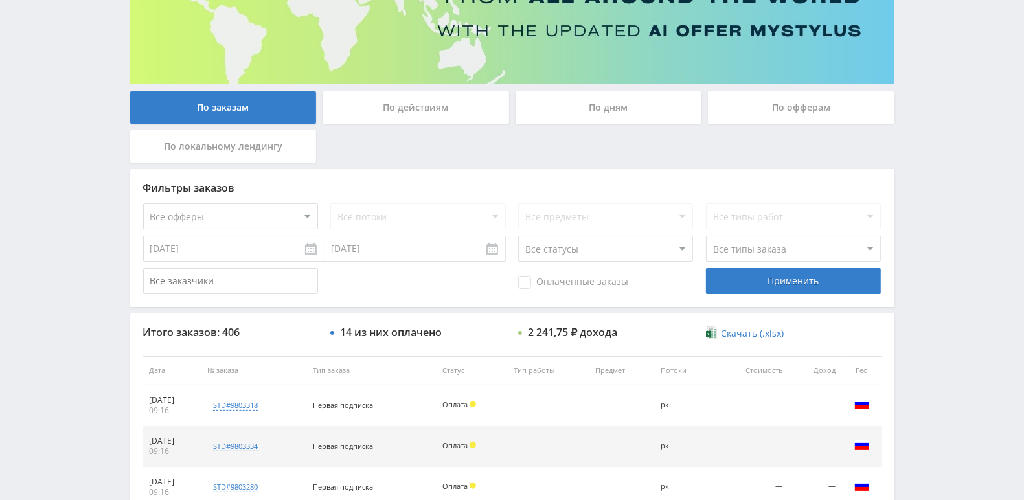
click at [632, 112] on div "По дням" at bounding box center [609, 107] width 187 height 32
click at [0, 0] on input "По дням" at bounding box center [0, 0] width 0 height 0
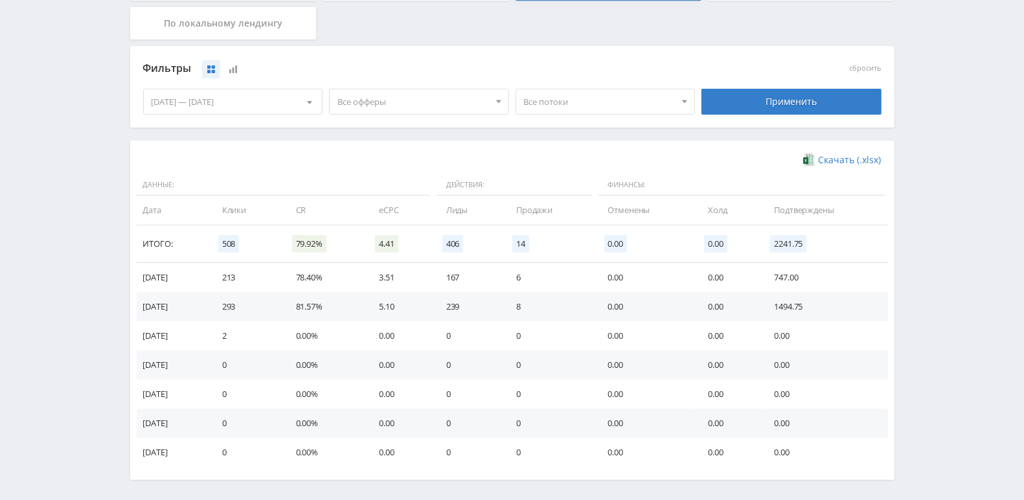
scroll to position [346, 0]
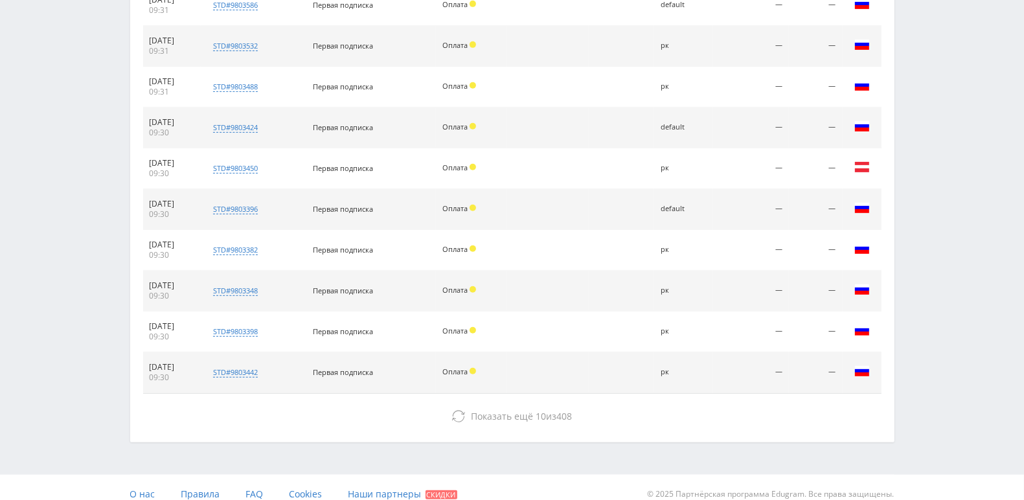
scroll to position [584, 0]
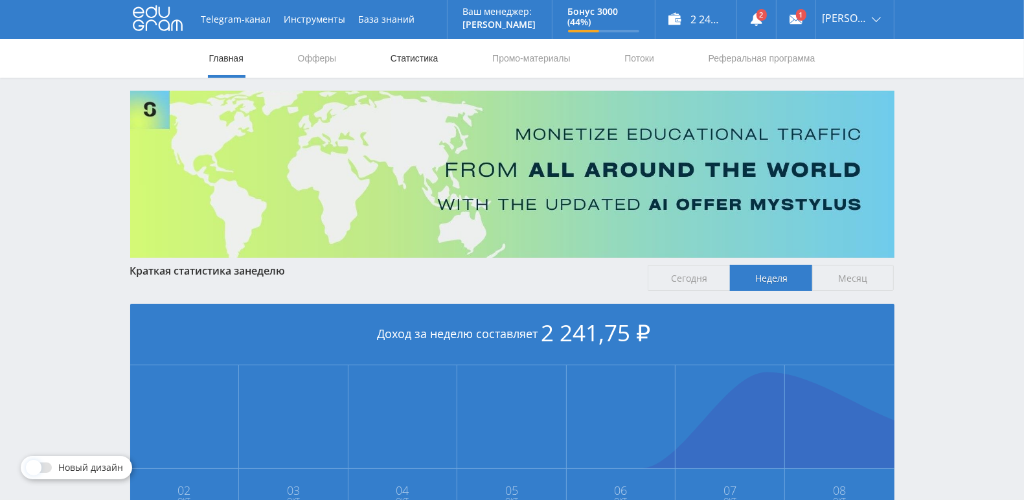
click at [418, 55] on link "Статистика" at bounding box center [414, 58] width 51 height 39
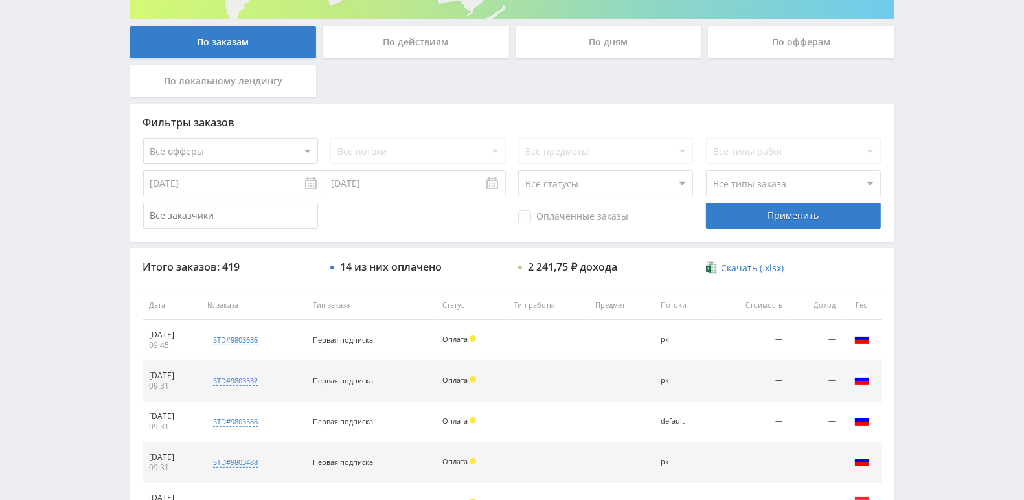
scroll to position [302, 0]
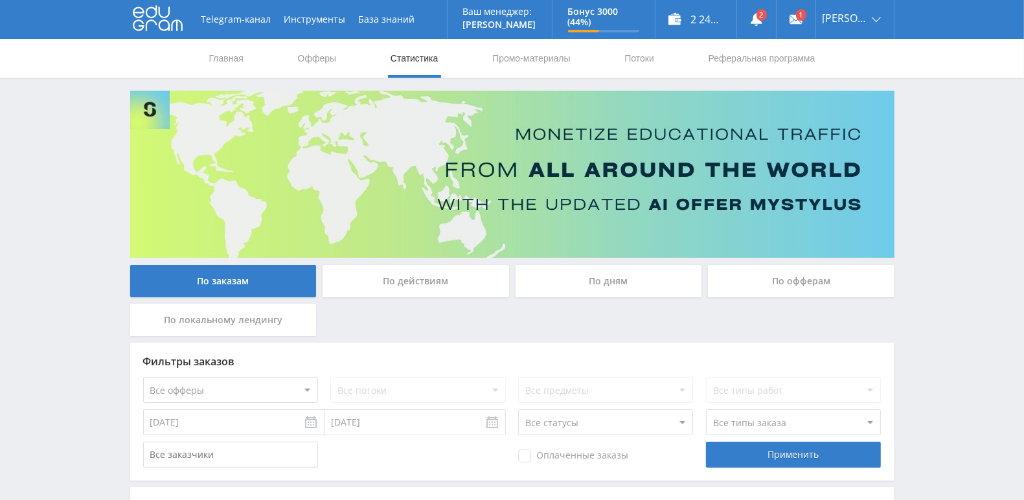
click at [648, 285] on div "По дням" at bounding box center [609, 281] width 187 height 32
click at [0, 0] on input "По дням" at bounding box center [0, 0] width 0 height 0
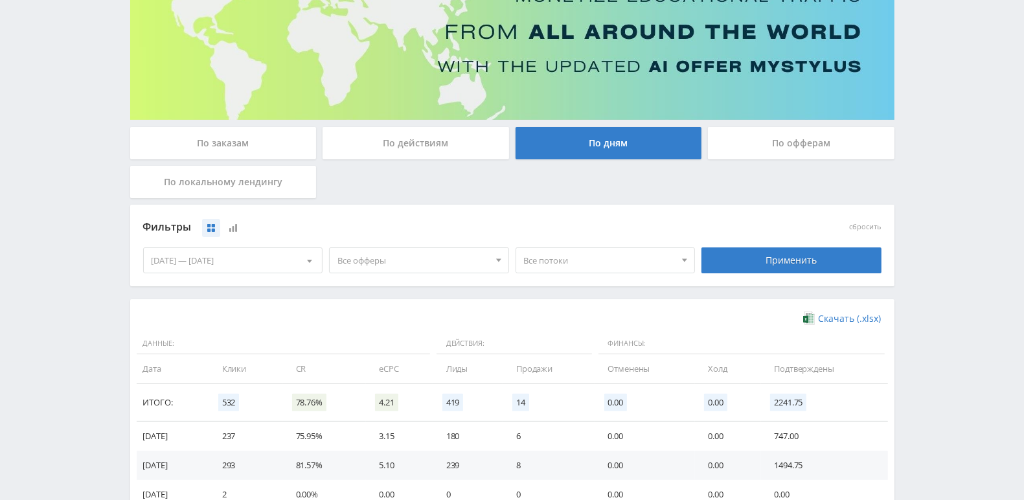
scroll to position [277, 0]
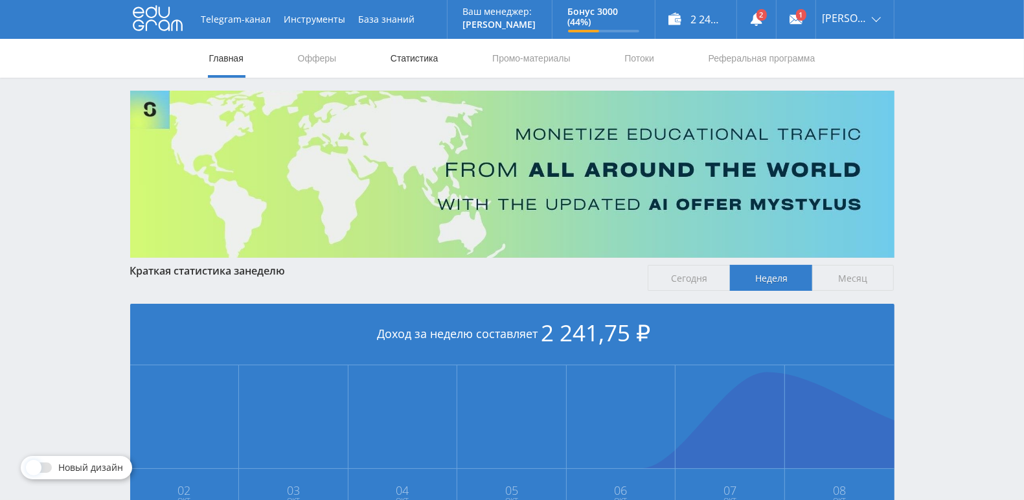
click at [423, 59] on link "Статистика" at bounding box center [414, 58] width 51 height 39
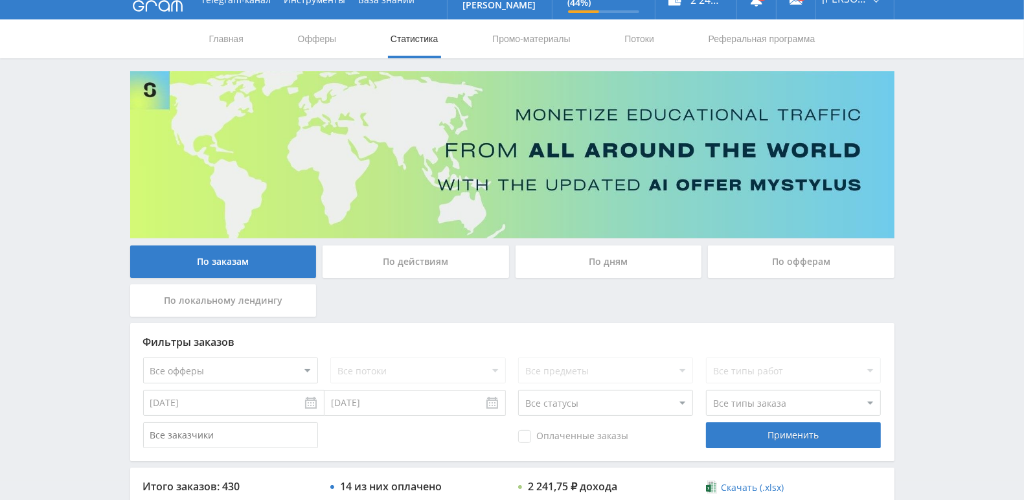
scroll to position [194, 0]
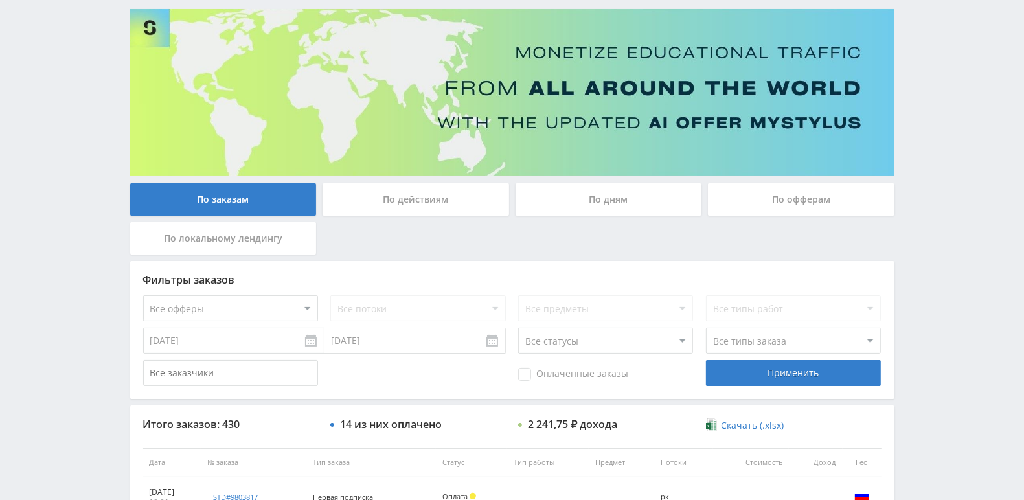
click at [637, 205] on div "По дням" at bounding box center [609, 199] width 187 height 32
click at [0, 0] on input "По дням" at bounding box center [0, 0] width 0 height 0
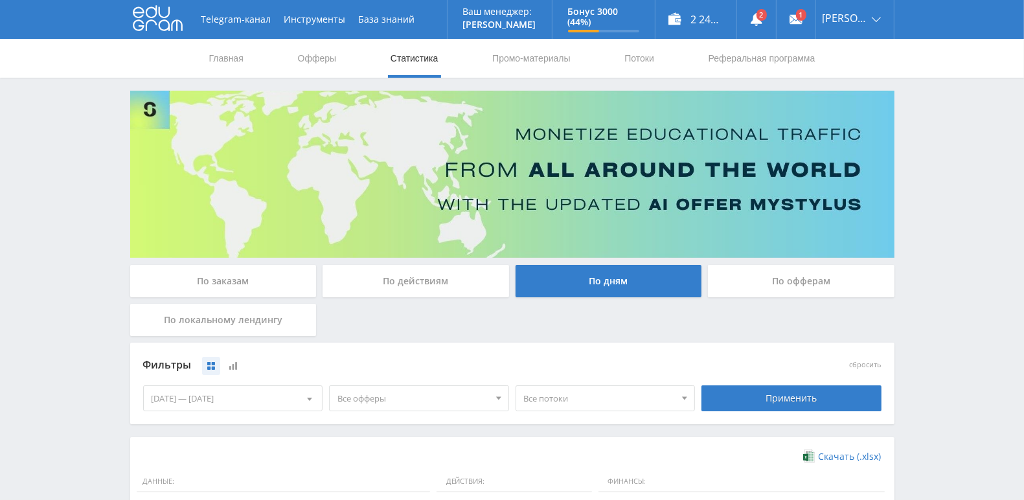
scroll to position [346, 0]
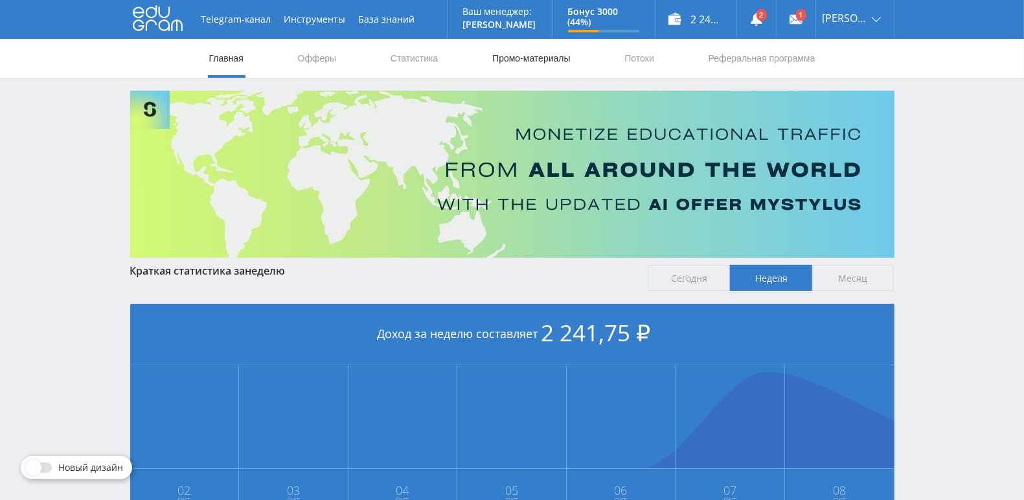
click at [564, 55] on link "Промо-материалы" at bounding box center [531, 58] width 80 height 39
select select "376"
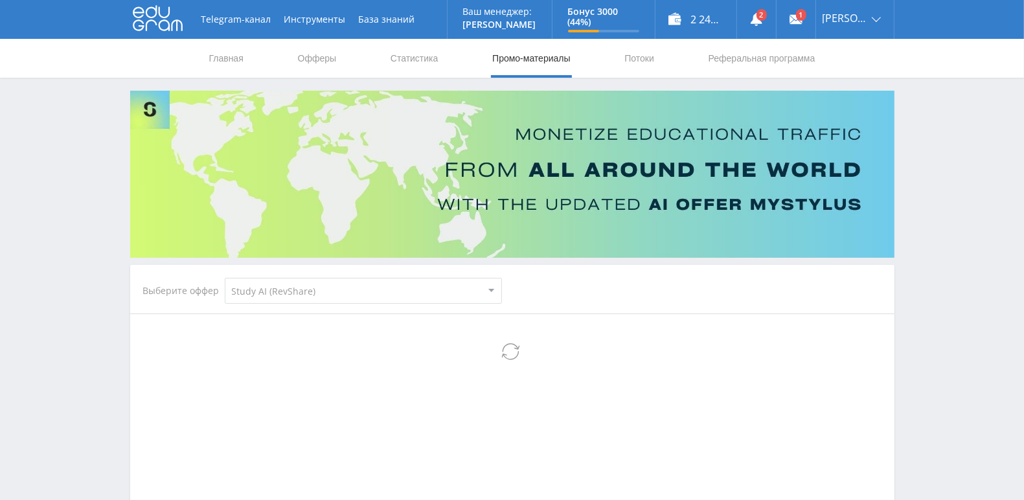
select select "376"
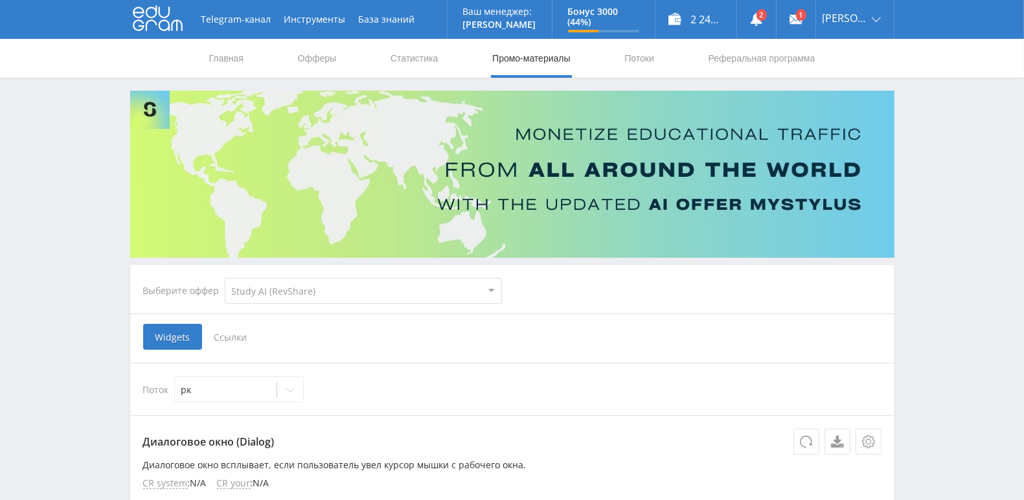
click at [252, 337] on span "Ссылки" at bounding box center [231, 337] width 58 height 26
click at [0, 0] on input "Ссылки" at bounding box center [0, 0] width 0 height 0
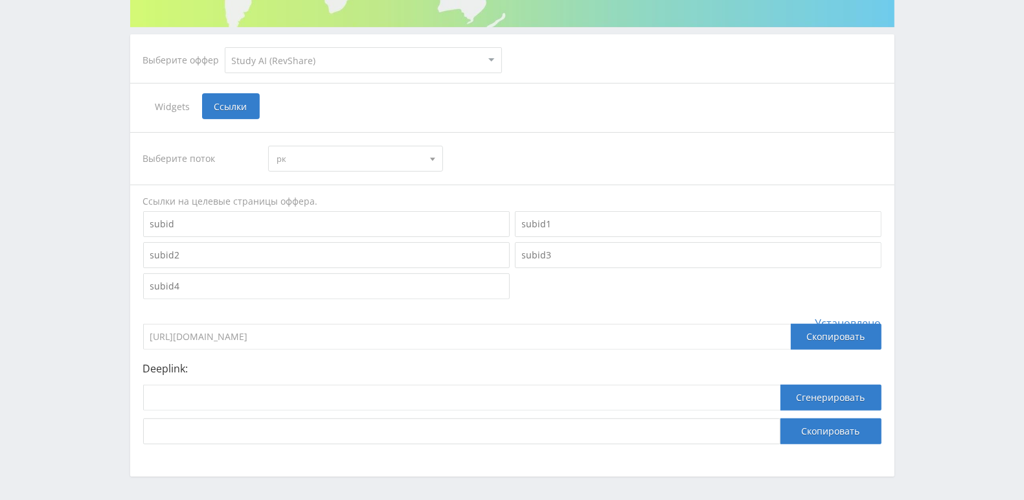
scroll to position [277, 0]
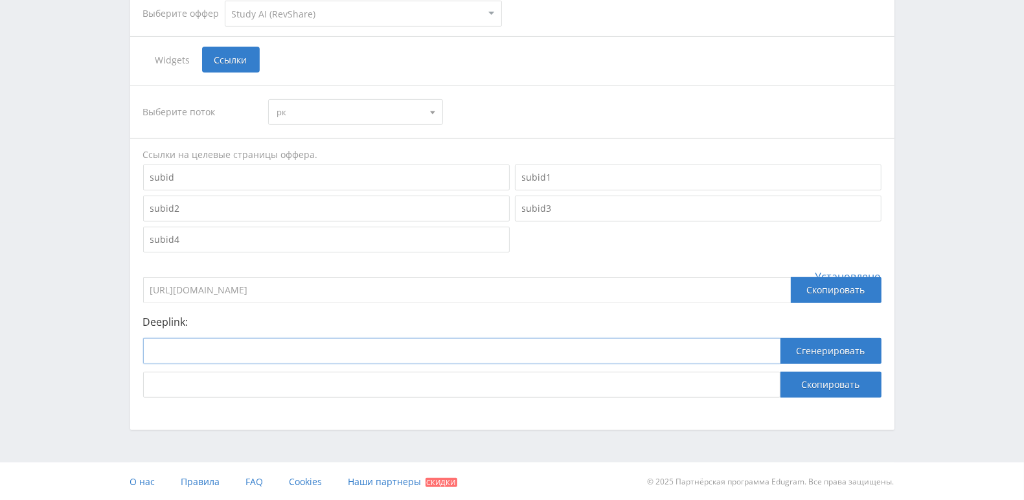
click at [251, 348] on input at bounding box center [461, 351] width 637 height 26
click at [339, 350] on input at bounding box center [461, 351] width 637 height 26
paste input "https://study24.ai/chat/generate_presentation_plus_bot"
type input "https://study24.ai/chat/generate_presentation_plus_bot"
click at [845, 346] on button "Сгенерировать" at bounding box center [831, 351] width 101 height 26
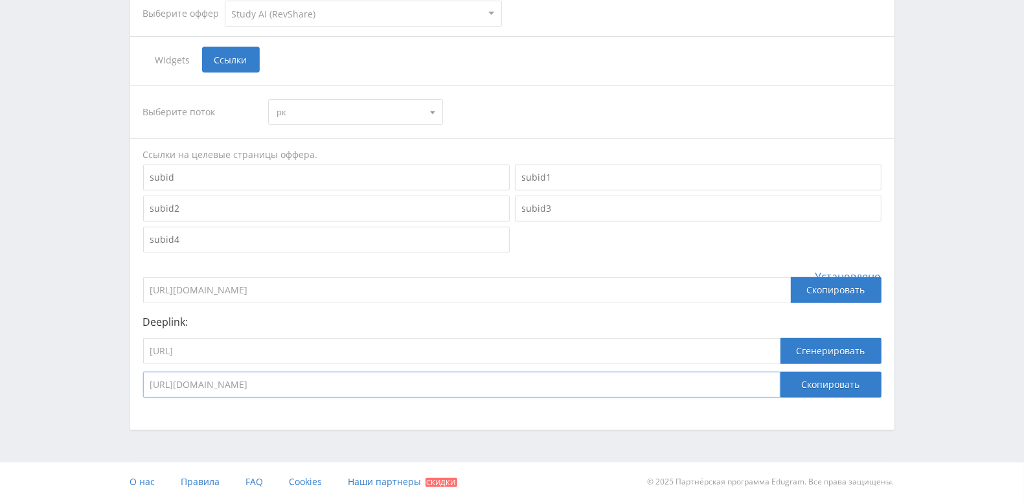
drag, startPoint x: 707, startPoint y: 380, endPoint x: 133, endPoint y: 381, distance: 574.6
click at [133, 381] on div "Выберите поток рк рк default Ссылки на целевые страницы оффера. Установлено htt…" at bounding box center [512, 242] width 764 height 338
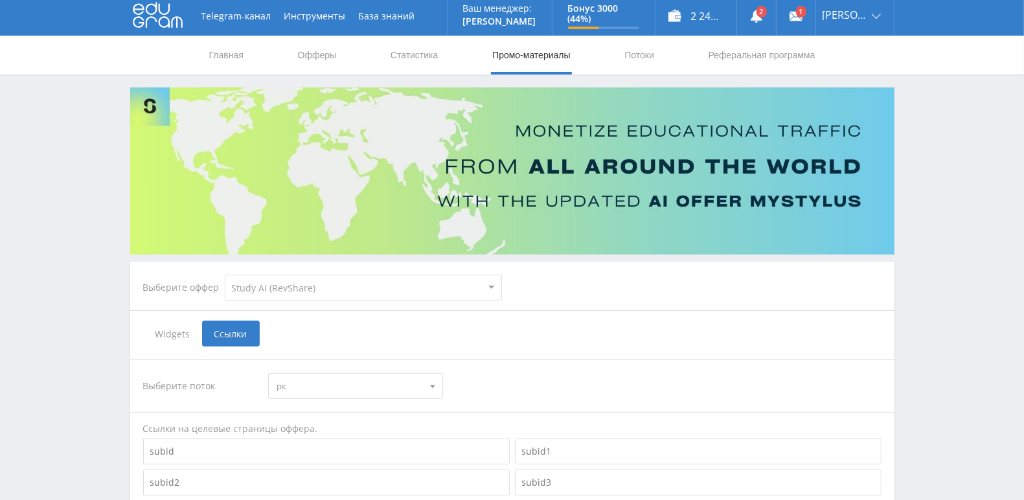
scroll to position [0, 0]
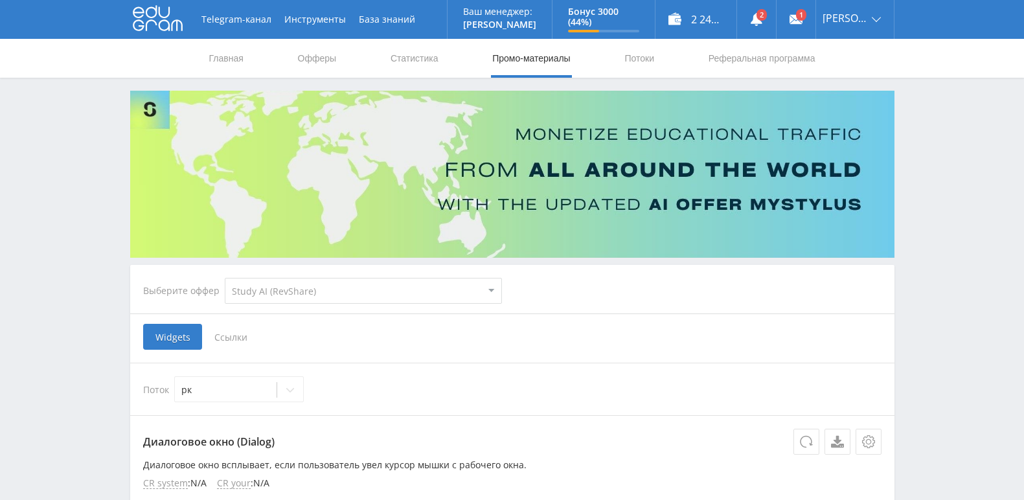
select select "376"
click at [621, 61] on nav "Главная Офферы Статистика Промо-материалы Потоки Реферальная программа" at bounding box center [512, 58] width 609 height 39
click at [632, 60] on link "Потоки" at bounding box center [639, 58] width 32 height 39
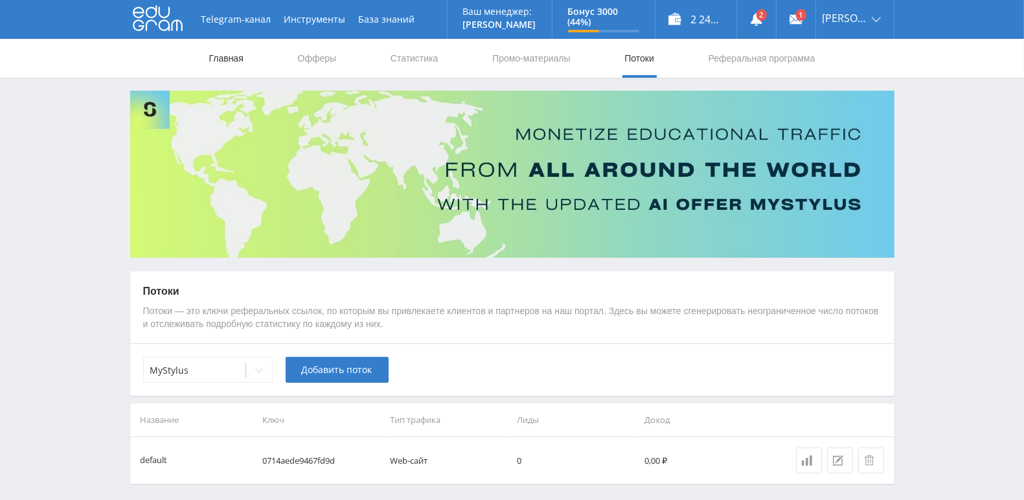
click at [221, 62] on link "Главная" at bounding box center [226, 58] width 37 height 39
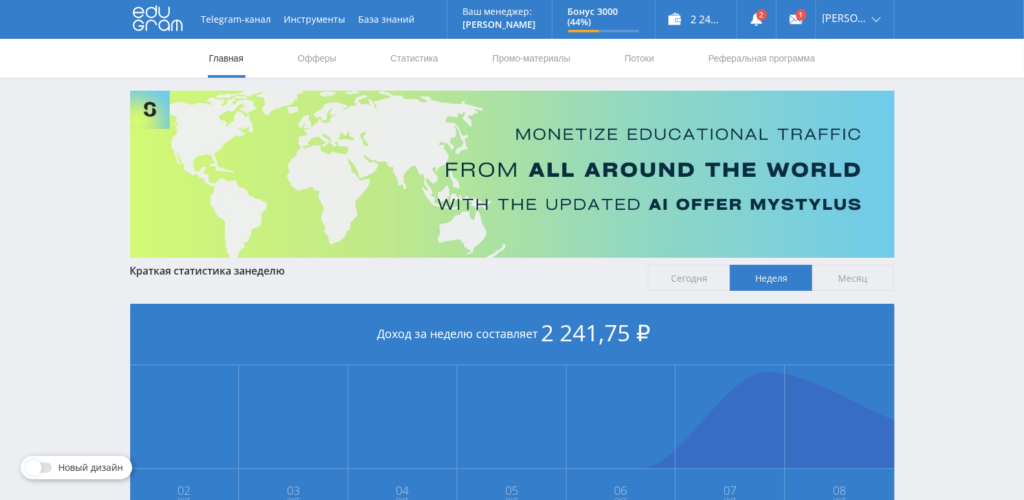
click at [682, 277] on span "Сегодня" at bounding box center [689, 278] width 82 height 26
click at [0, 0] on input "Сегодня" at bounding box center [0, 0] width 0 height 0
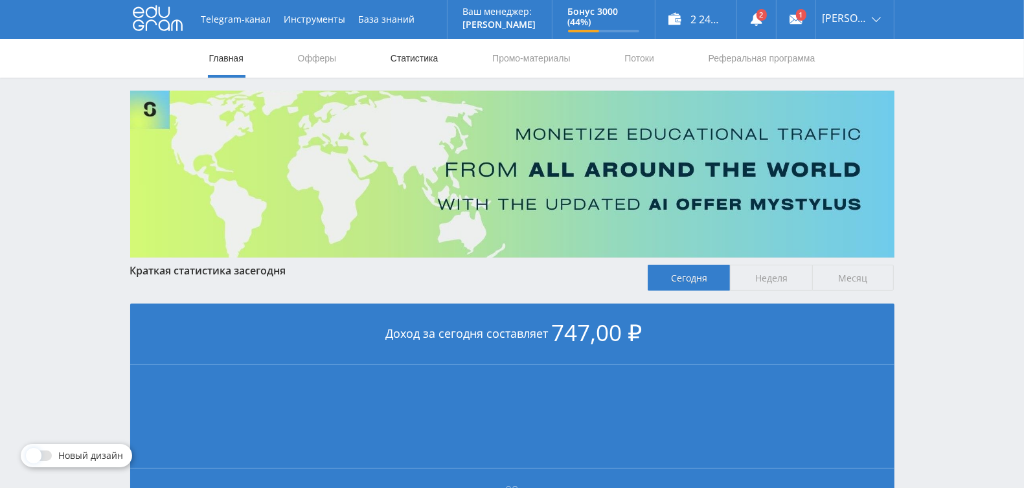
click at [405, 62] on link "Статистика" at bounding box center [414, 58] width 51 height 39
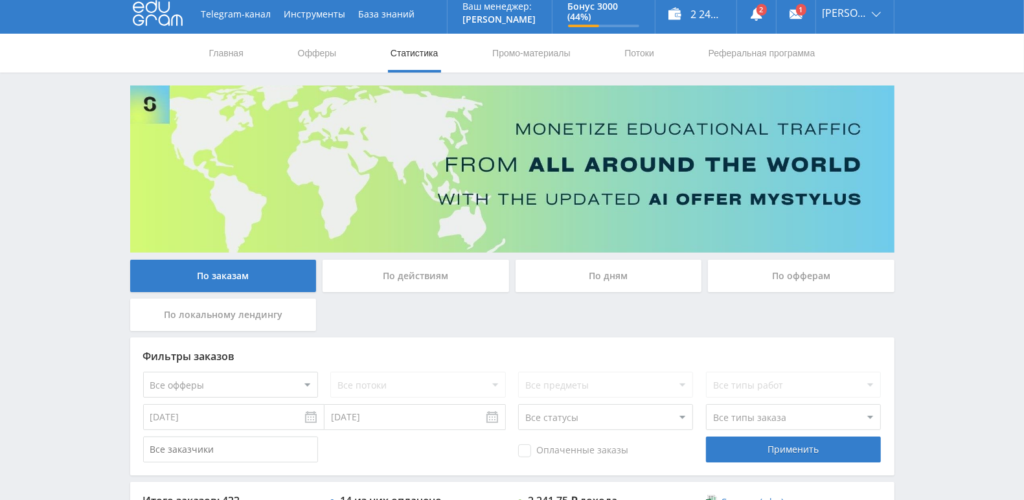
scroll to position [5, 0]
click at [569, 273] on div "По дням" at bounding box center [609, 276] width 187 height 32
click at [0, 0] on input "По дням" at bounding box center [0, 0] width 0 height 0
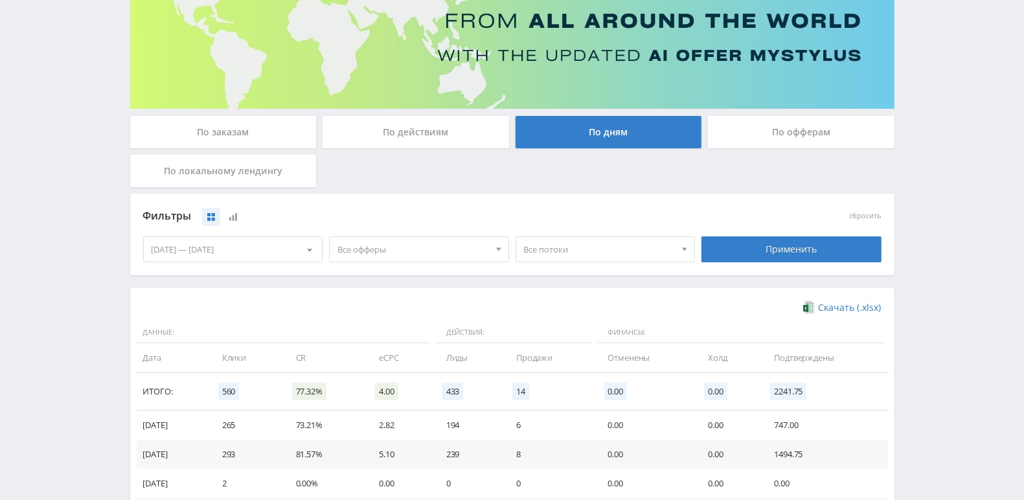
scroll to position [102, 0]
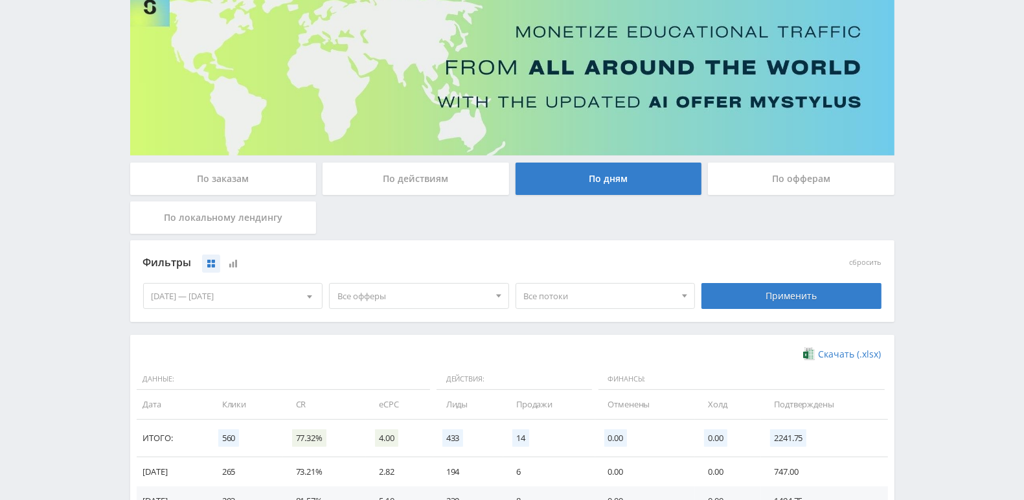
click at [227, 177] on div "По заказам" at bounding box center [223, 179] width 187 height 32
click at [0, 0] on input "По заказам" at bounding box center [0, 0] width 0 height 0
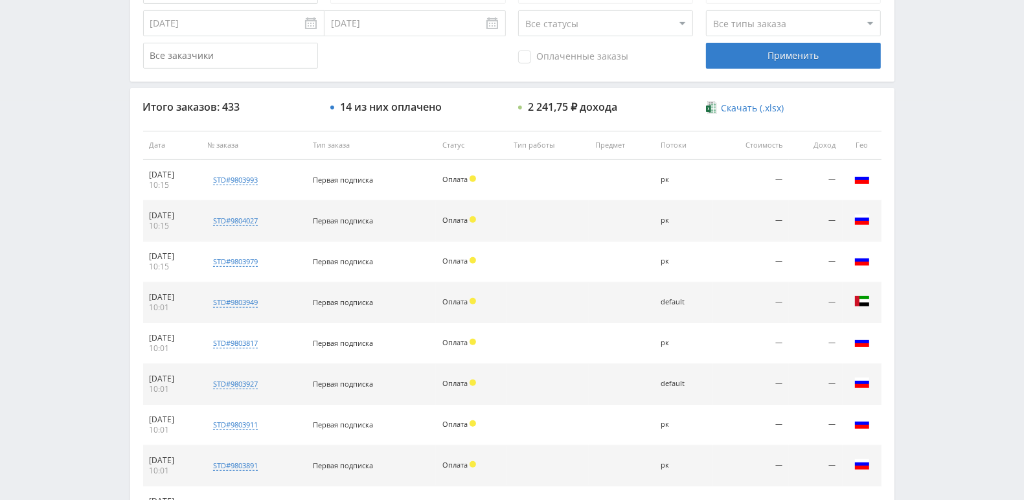
scroll to position [138, 0]
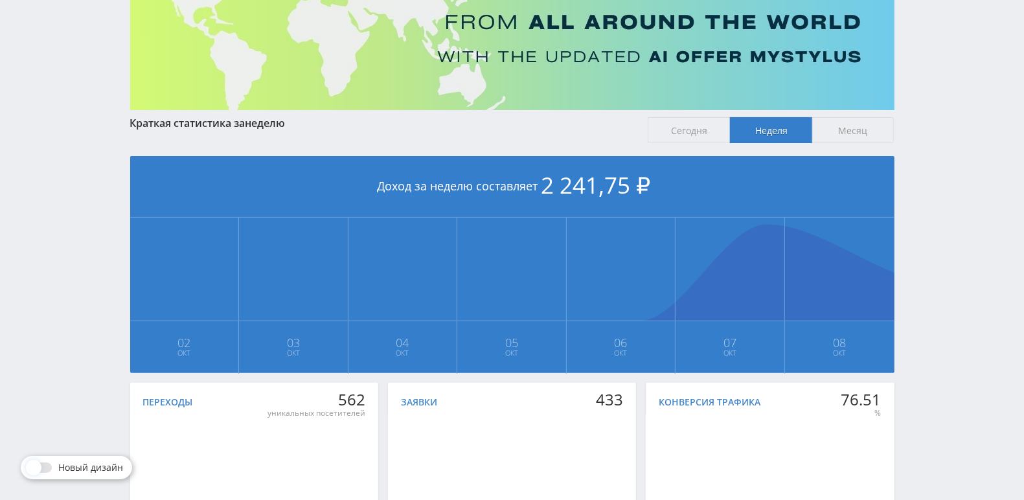
scroll to position [194, 0]
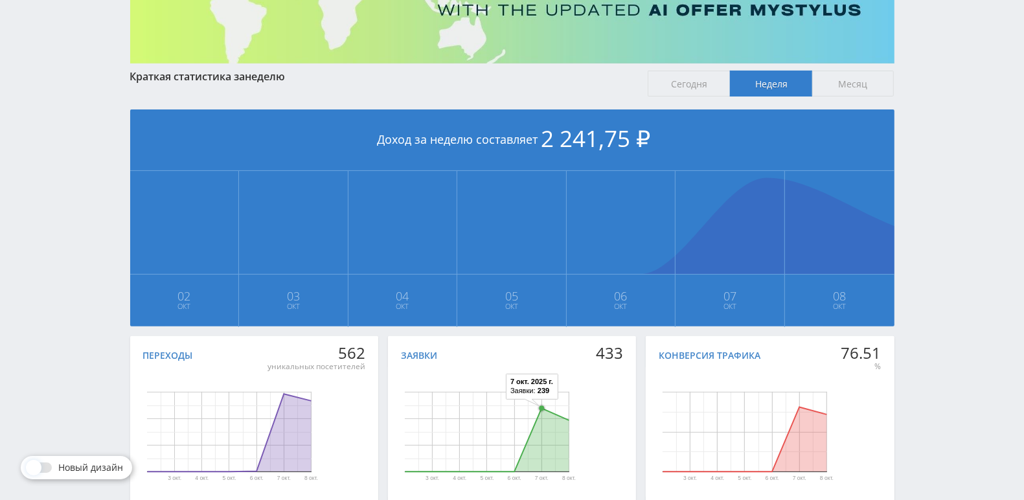
click at [544, 412] on g "Диаграмма." at bounding box center [542, 408] width 8 height 8
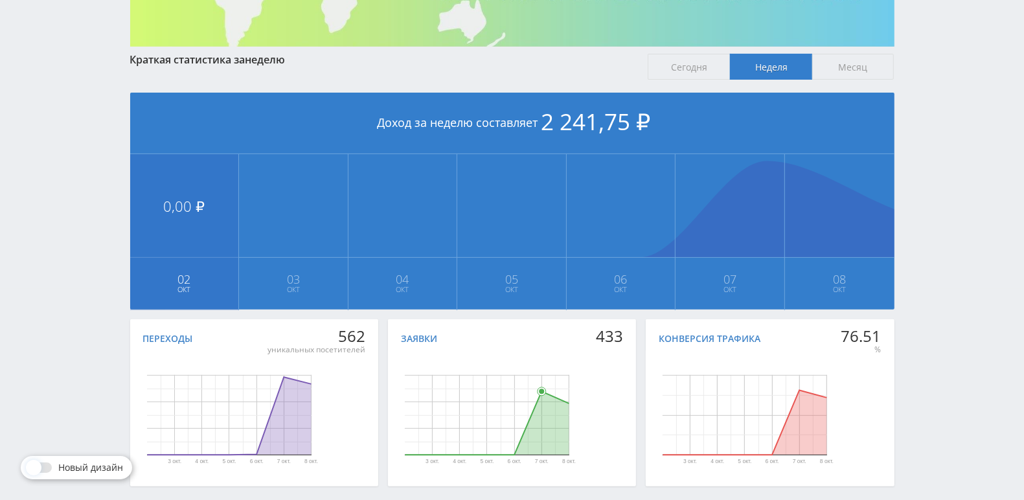
scroll to position [269, 0]
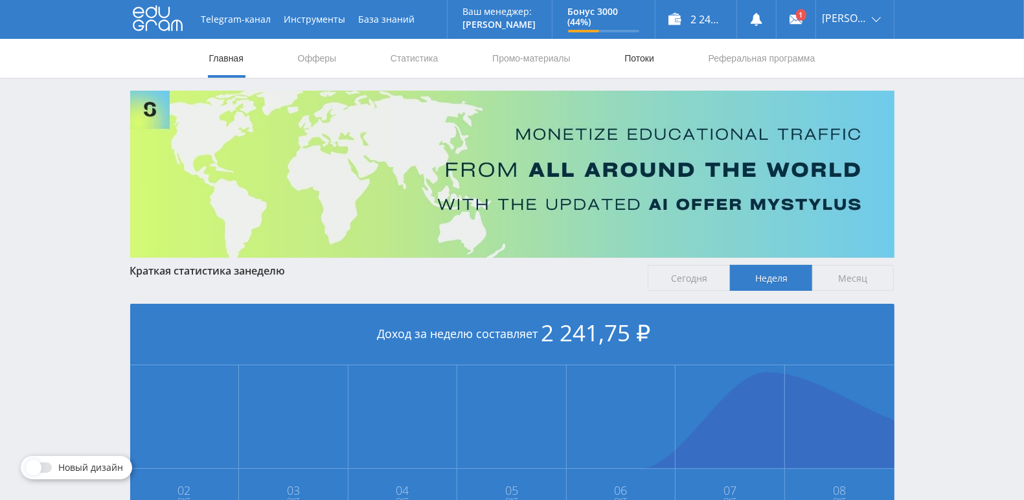
click at [649, 55] on link "Потоки" at bounding box center [639, 58] width 32 height 39
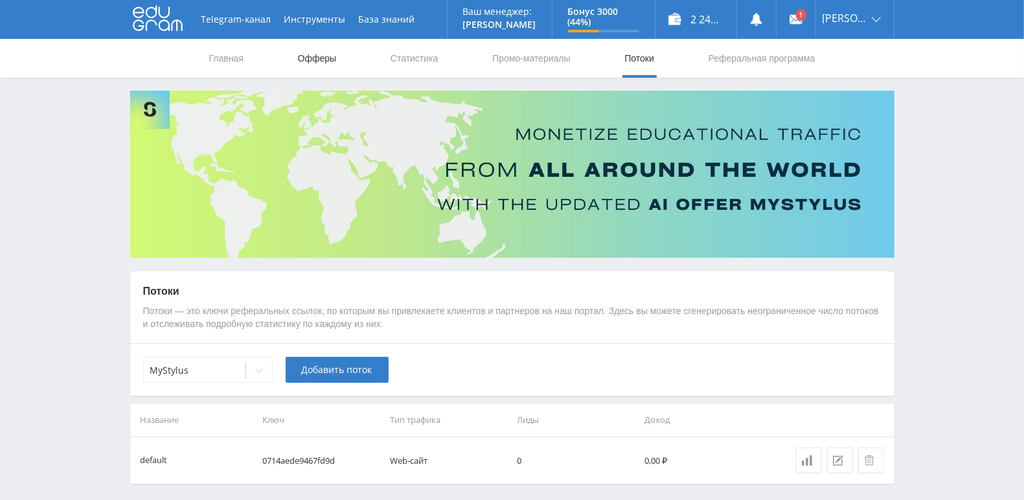
click at [327, 62] on link "Офферы" at bounding box center [317, 58] width 41 height 39
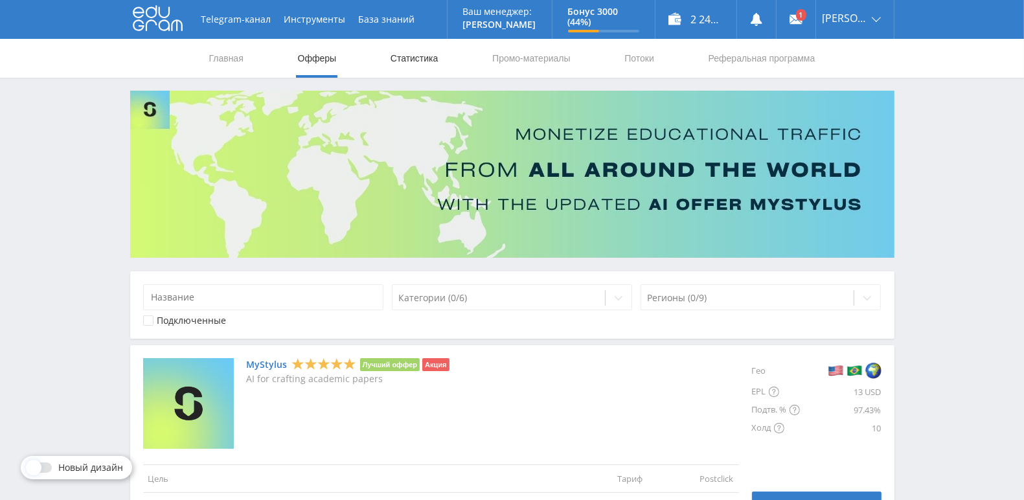
click at [413, 47] on link "Статистика" at bounding box center [414, 58] width 51 height 39
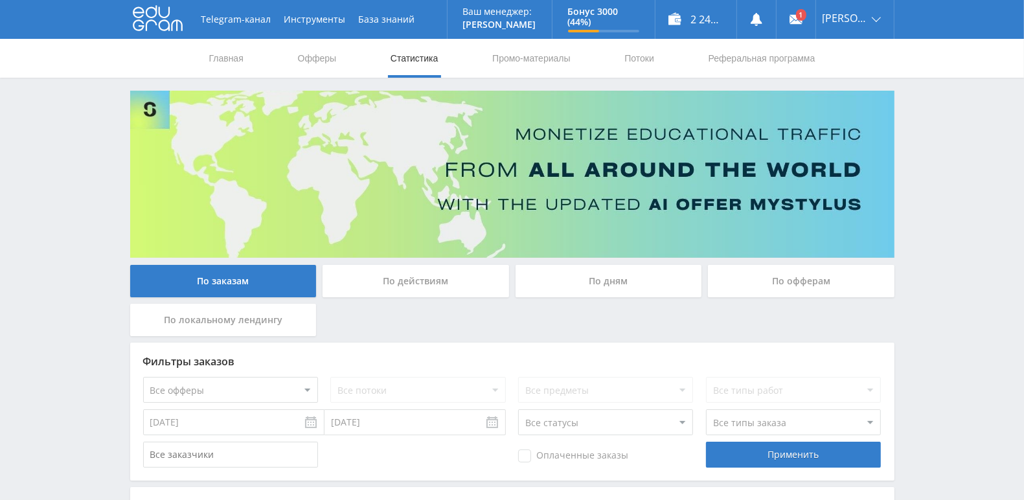
click at [612, 278] on div "По дням" at bounding box center [609, 281] width 187 height 32
click at [0, 0] on input "По дням" at bounding box center [0, 0] width 0 height 0
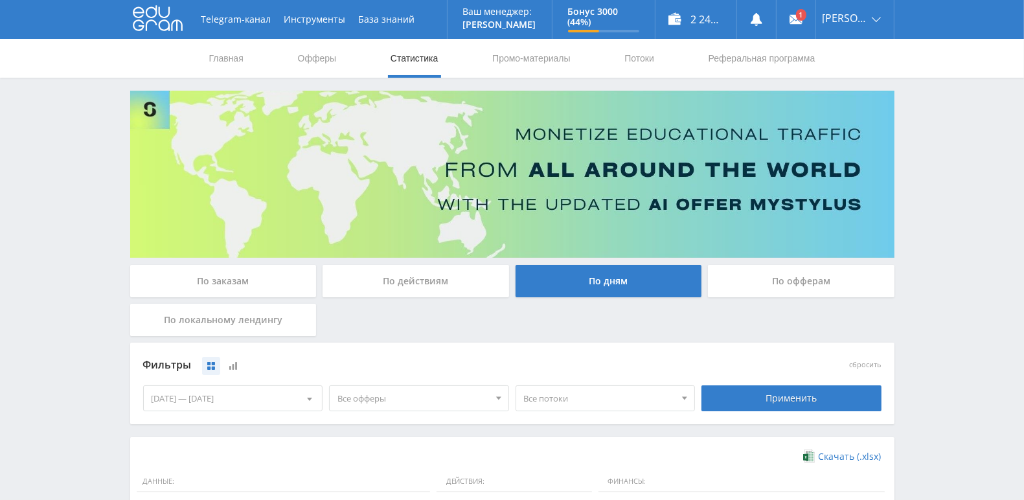
click at [79, 130] on div "Telegram-канал Инструменты База знаний Ваш менеджер: Alex Alex Online @edugram_…" at bounding box center [512, 424] width 1024 height 848
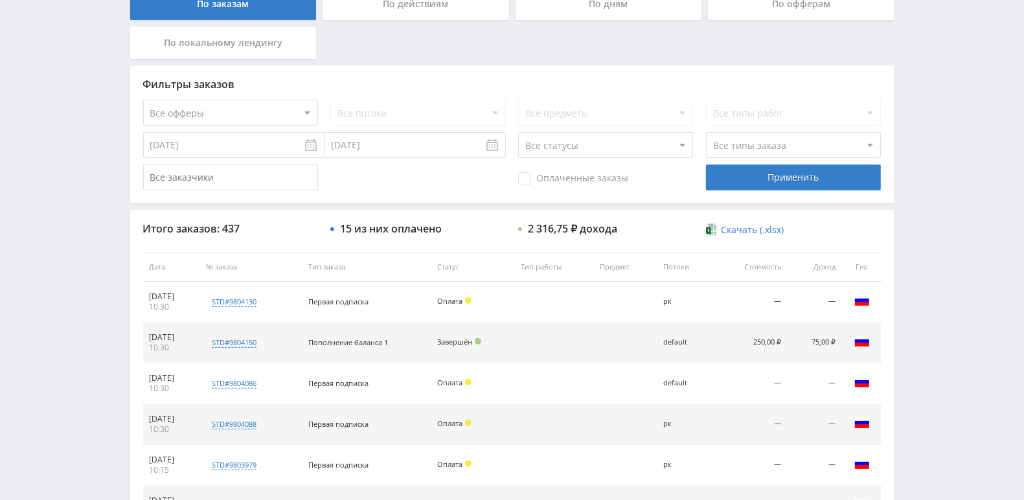
scroll to position [279, 0]
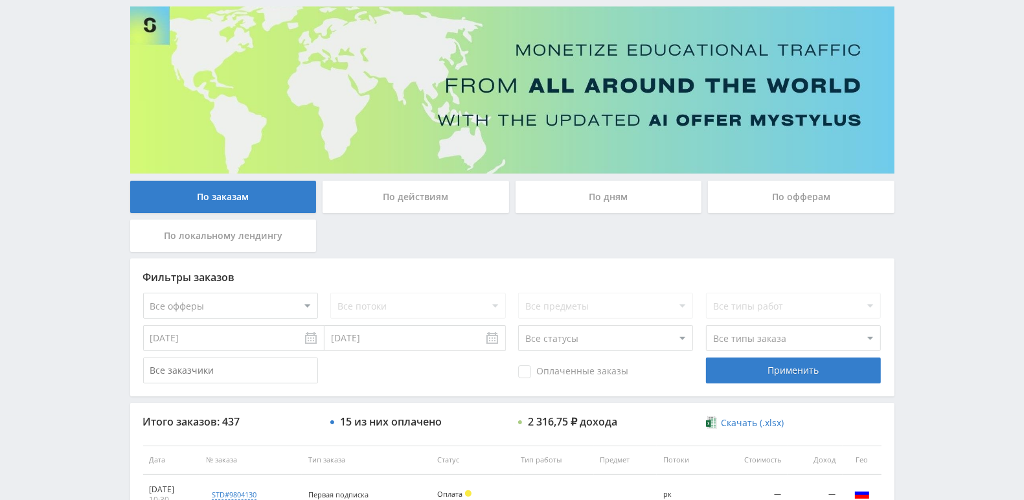
click at [547, 201] on div "По дням" at bounding box center [609, 197] width 187 height 32
click at [0, 0] on input "По дням" at bounding box center [0, 0] width 0 height 0
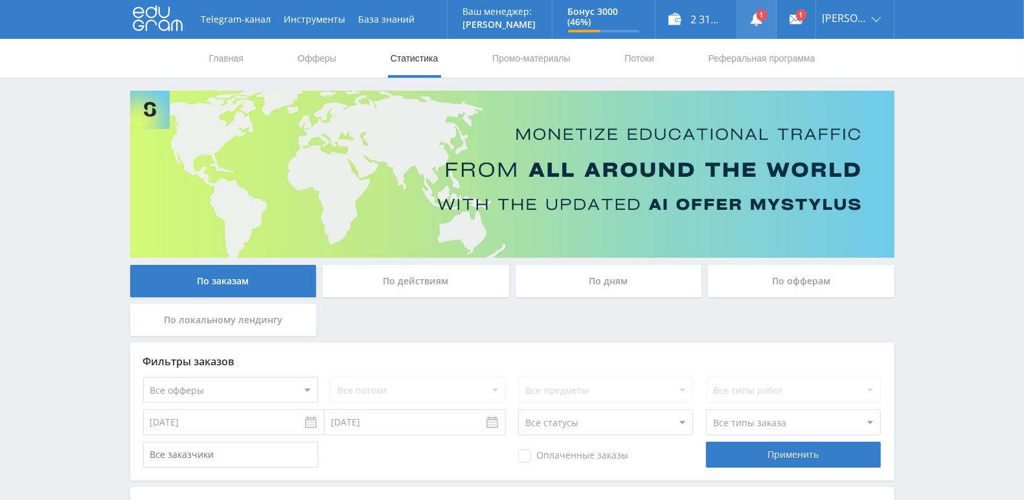
click at [762, 20] on use at bounding box center [757, 19] width 12 height 13
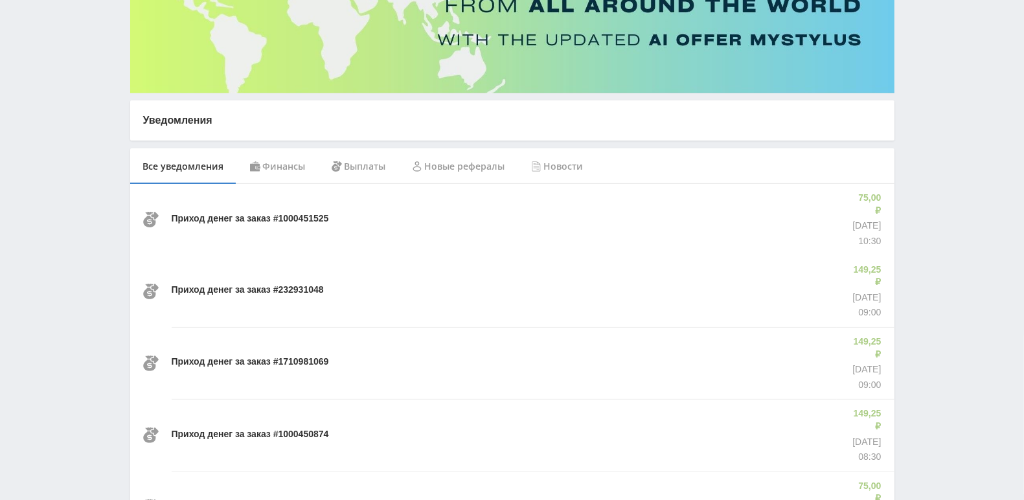
scroll to position [194, 0]
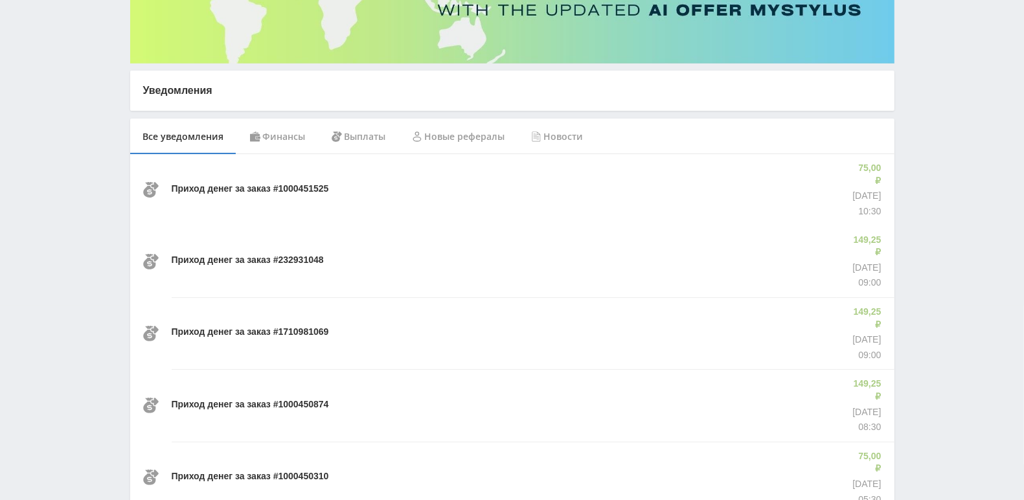
click at [290, 144] on div "Финансы" at bounding box center [278, 137] width 82 height 36
click at [350, 133] on div "Выплаты" at bounding box center [359, 137] width 80 height 36
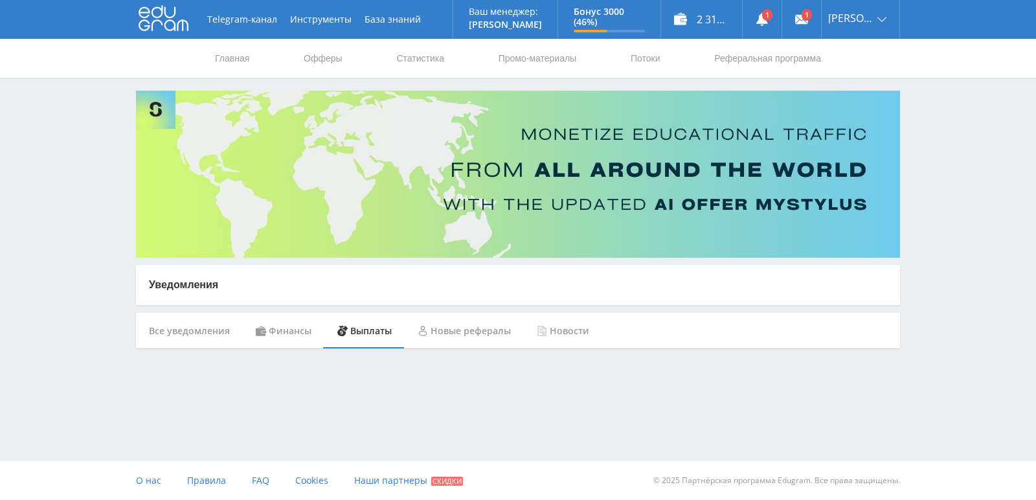
click at [168, 19] on icon at bounding box center [164, 18] width 50 height 26
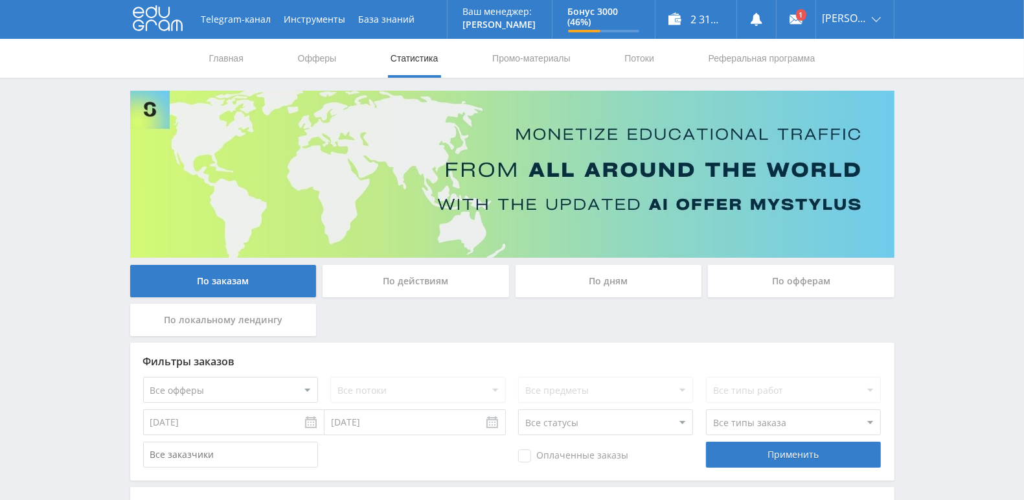
click at [624, 284] on div "По дням" at bounding box center [609, 281] width 187 height 32
click at [0, 0] on input "По дням" at bounding box center [0, 0] width 0 height 0
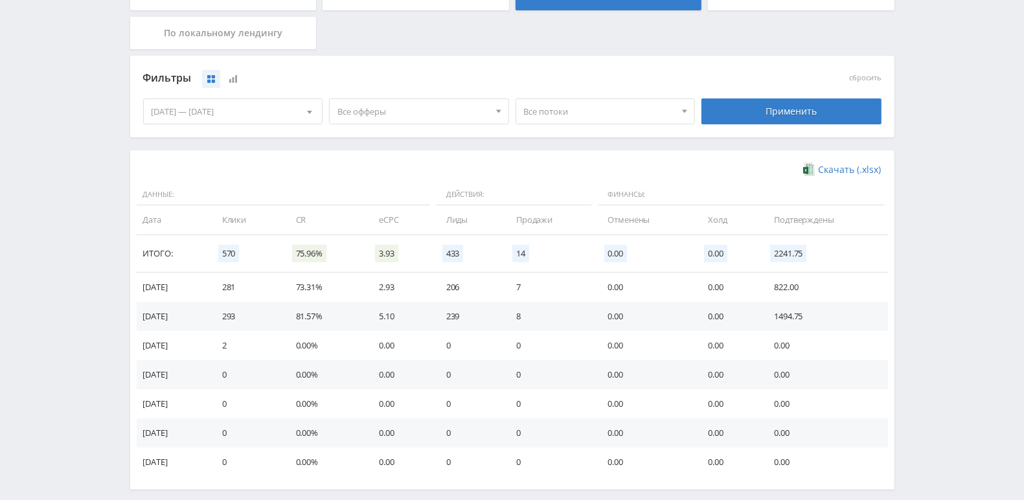
scroll to position [346, 0]
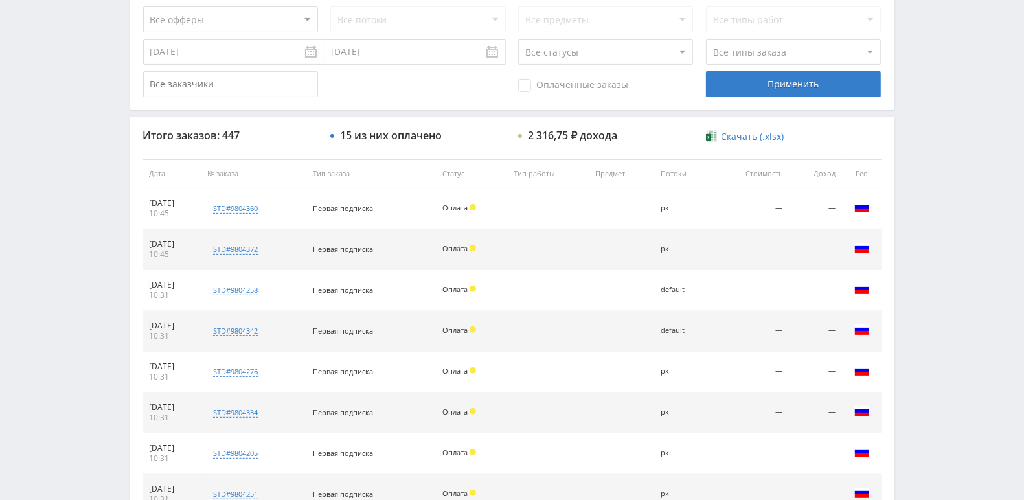
scroll to position [295, 0]
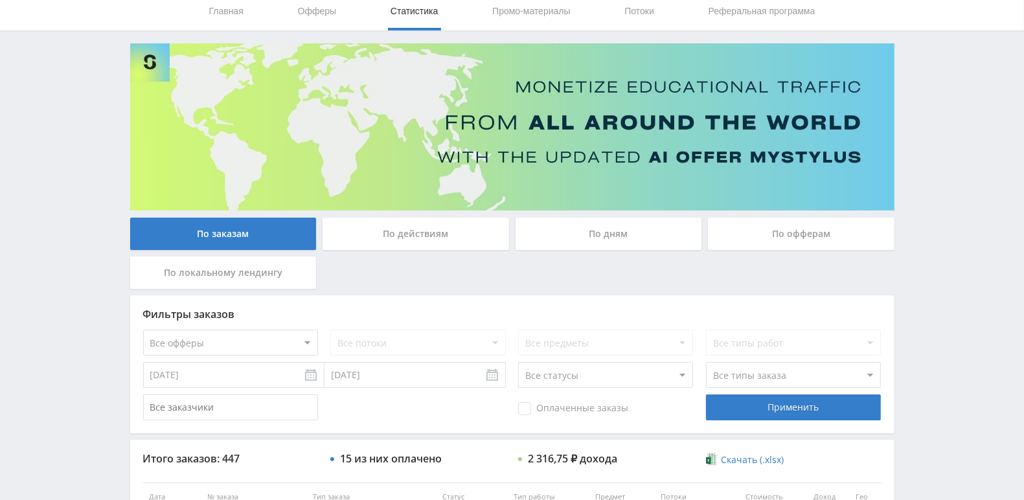
scroll to position [1, 0]
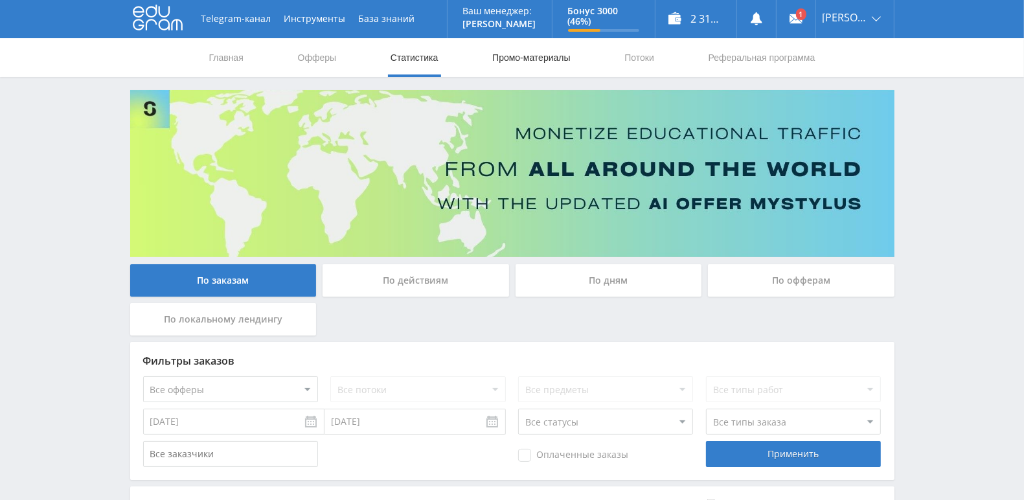
click at [520, 63] on link "Промо-материалы" at bounding box center [531, 57] width 80 height 39
select select "376"
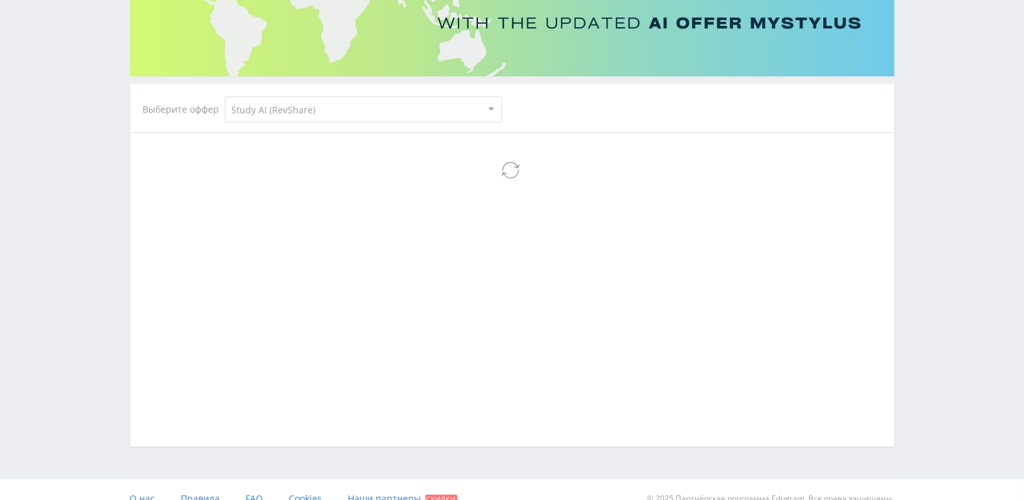
scroll to position [195, 0]
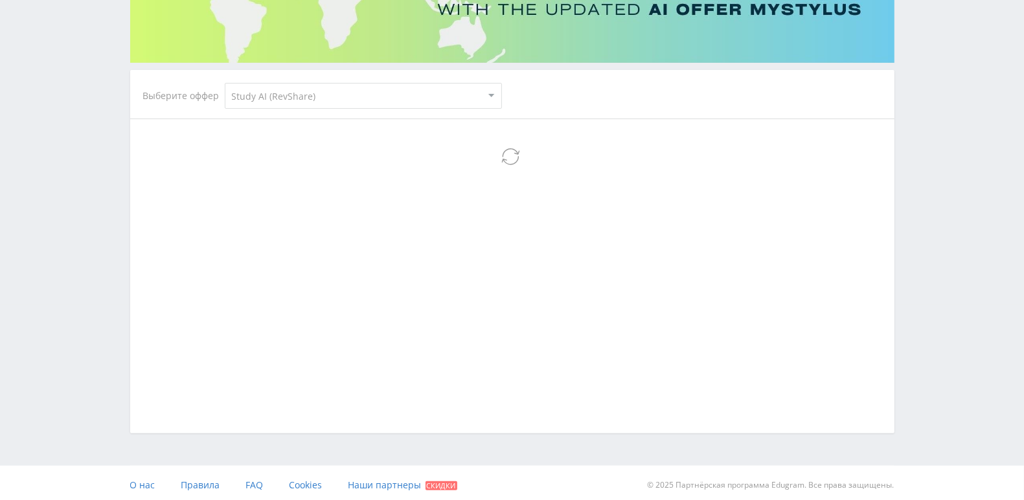
select select "376"
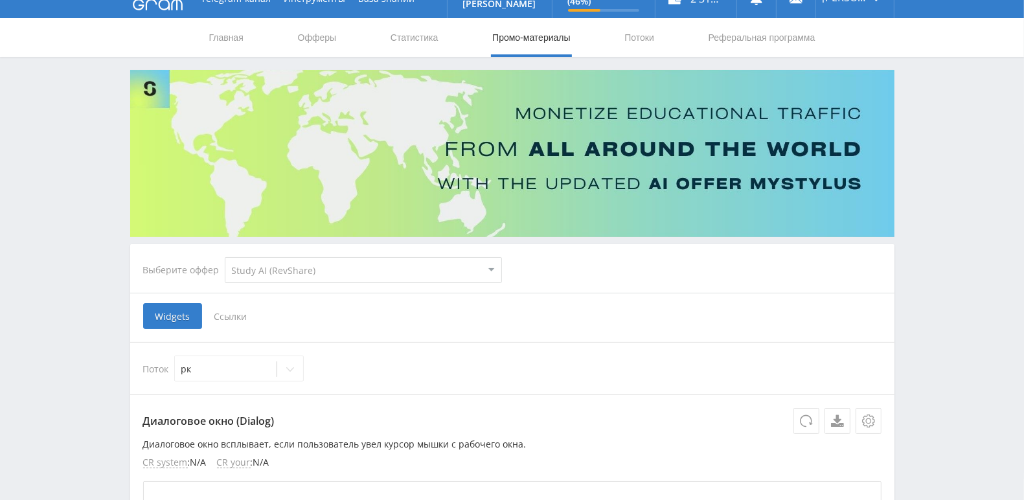
scroll to position [0, 0]
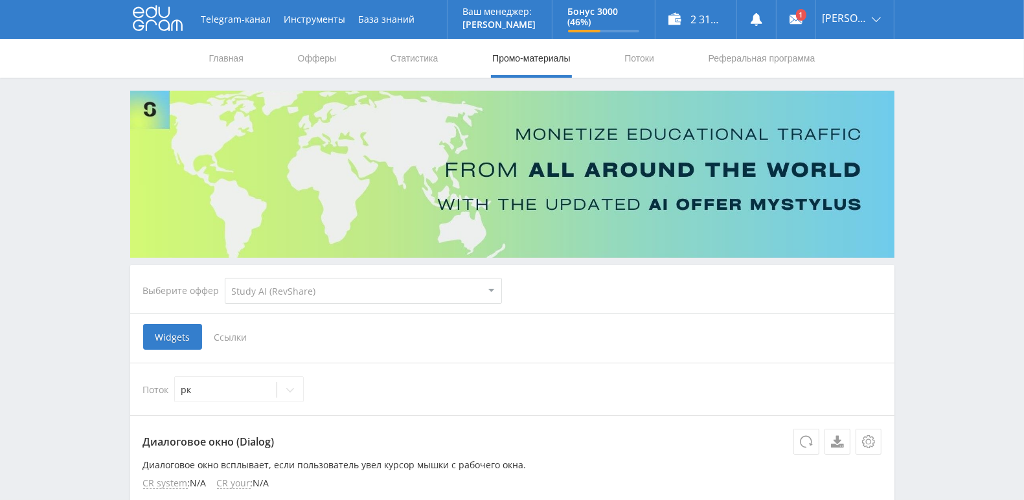
click at [249, 333] on span "Ссылки" at bounding box center [231, 337] width 58 height 26
click at [0, 0] on input "Ссылки" at bounding box center [0, 0] width 0 height 0
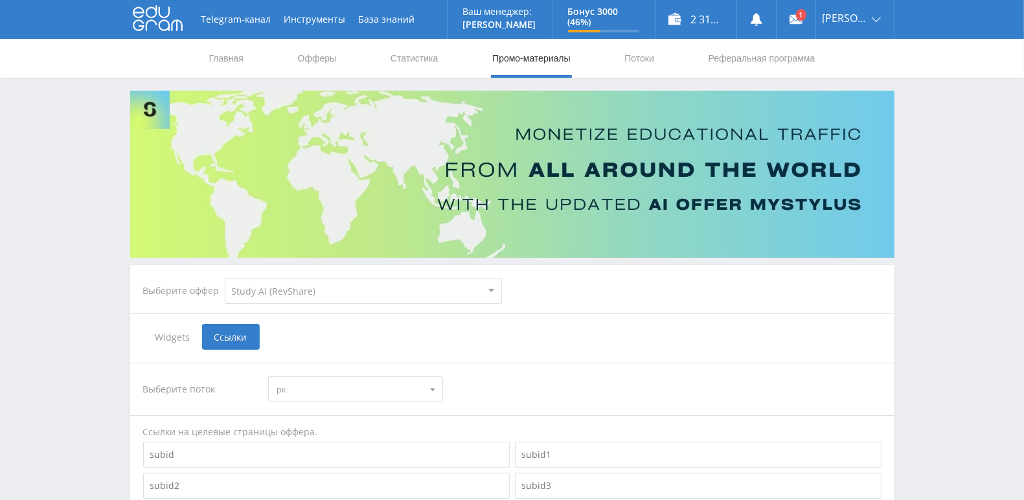
scroll to position [97, 0]
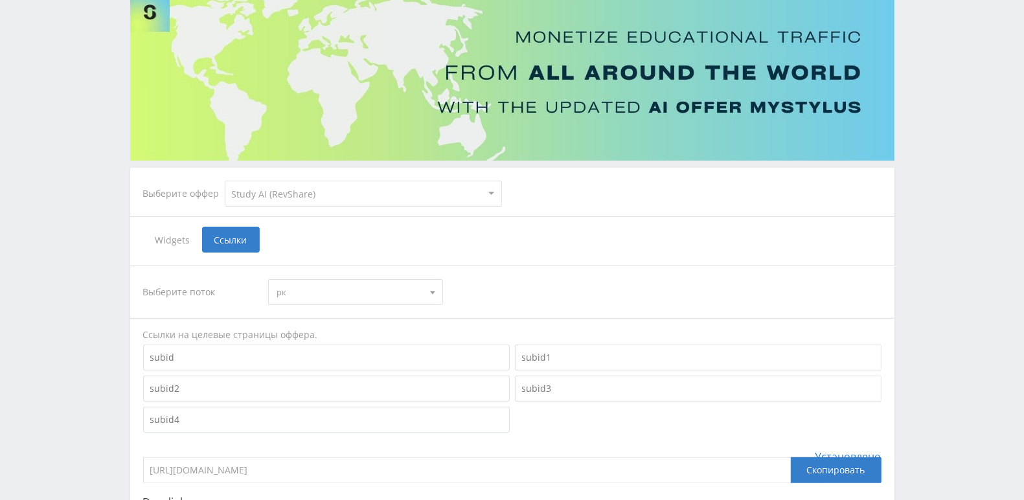
click at [437, 290] on div at bounding box center [432, 292] width 19 height 25
click at [383, 329] on button "default" at bounding box center [356, 334] width 174 height 18
click at [67, 195] on div "Telegram-канал Инструменты База знаний Ваш менеджер: Alex Alex Online @edugram_…" at bounding box center [512, 292] width 1024 height 779
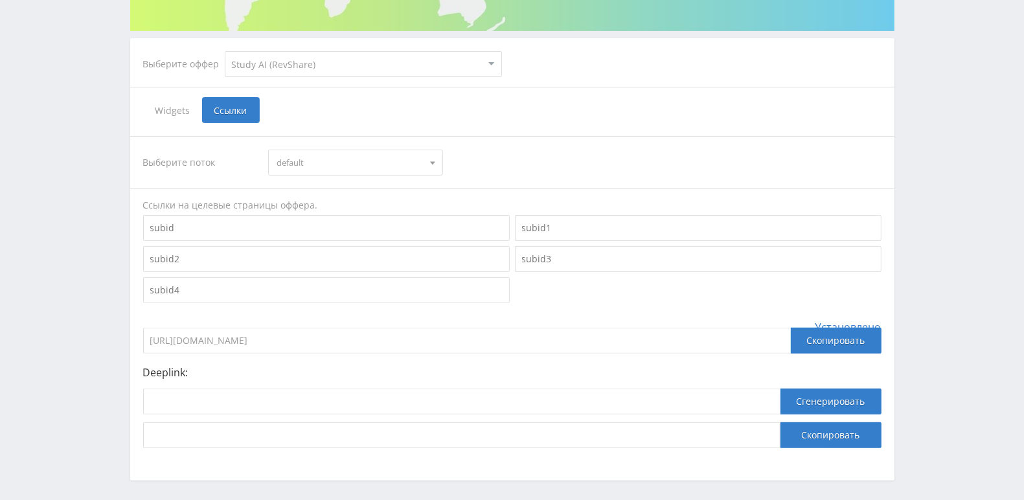
scroll to position [277, 0]
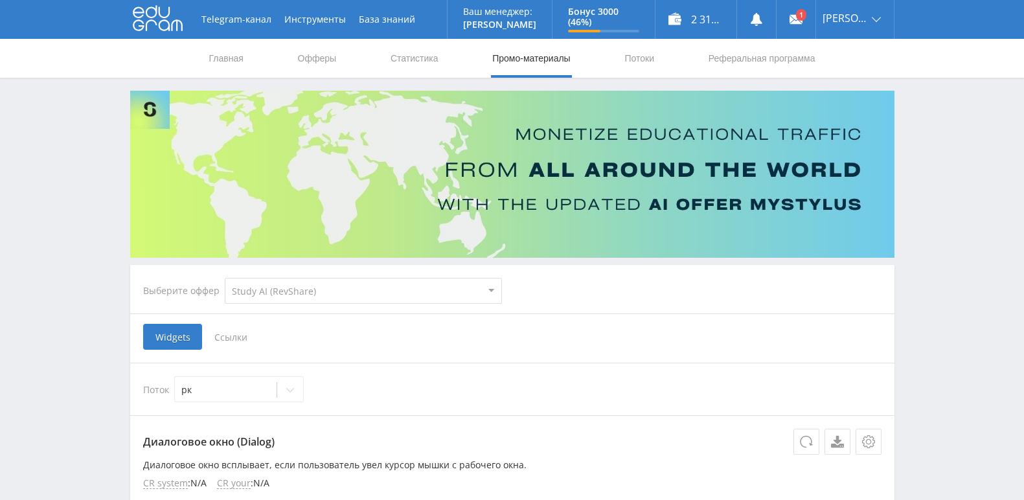
select select "376"
click at [168, 19] on icon at bounding box center [158, 18] width 50 height 26
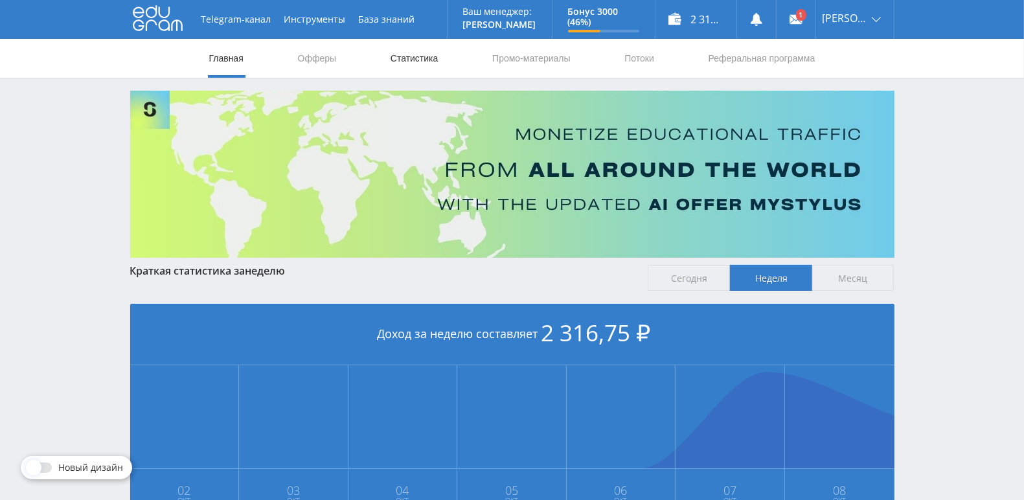
click at [435, 59] on link "Статистика" at bounding box center [414, 58] width 51 height 39
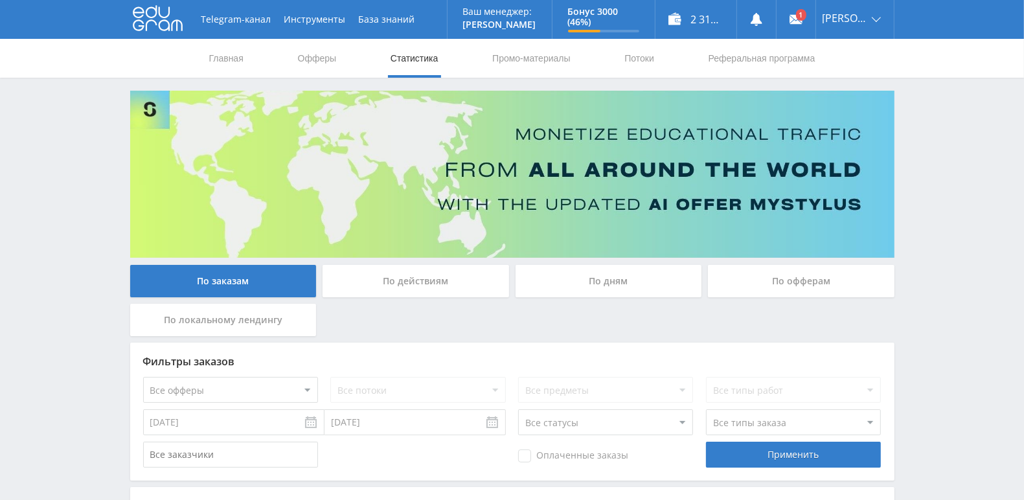
click at [628, 286] on div "По дням" at bounding box center [609, 281] width 187 height 32
click at [0, 0] on input "По дням" at bounding box center [0, 0] width 0 height 0
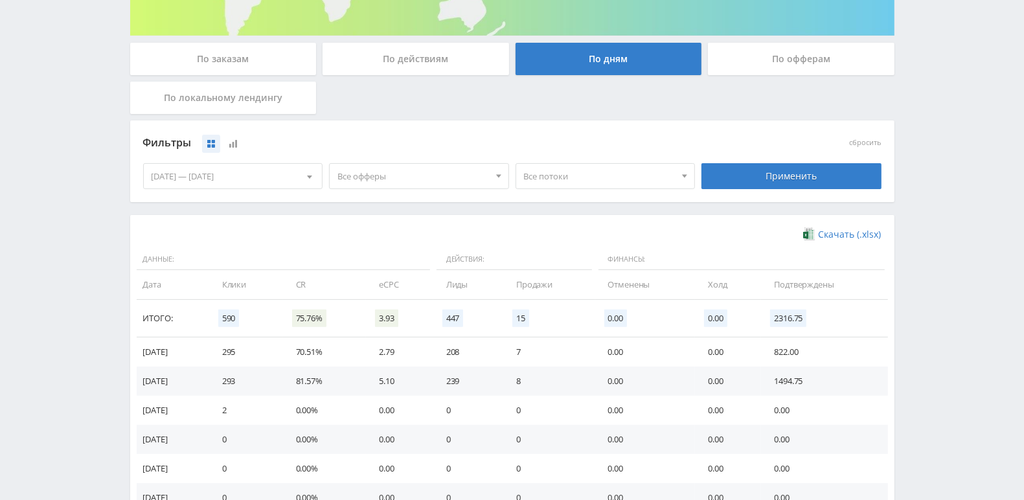
scroll to position [301, 0]
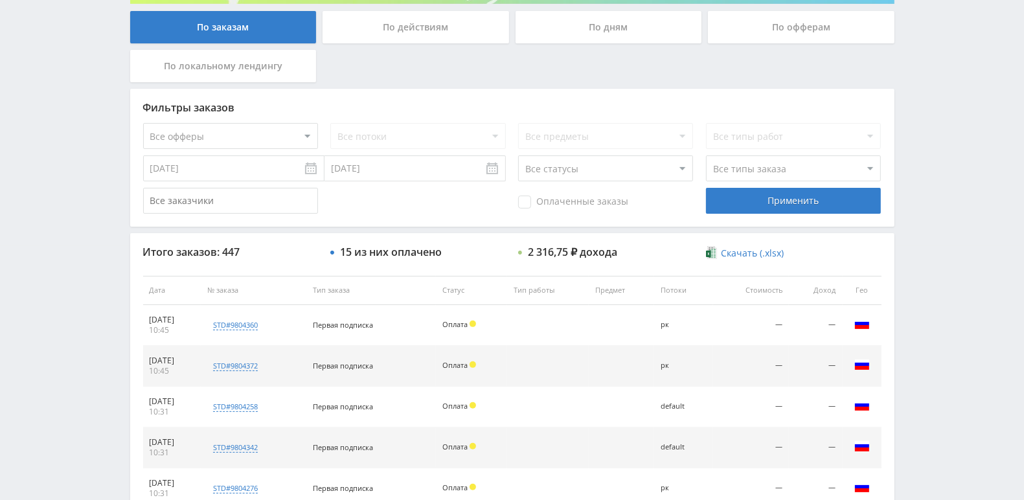
scroll to position [447, 0]
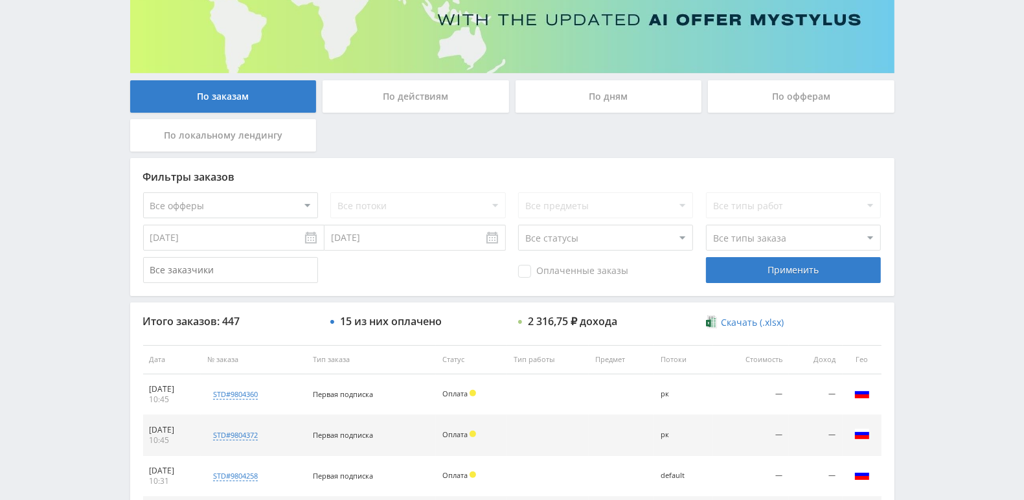
scroll to position [301, 0]
